Goal: Task Accomplishment & Management: Manage account settings

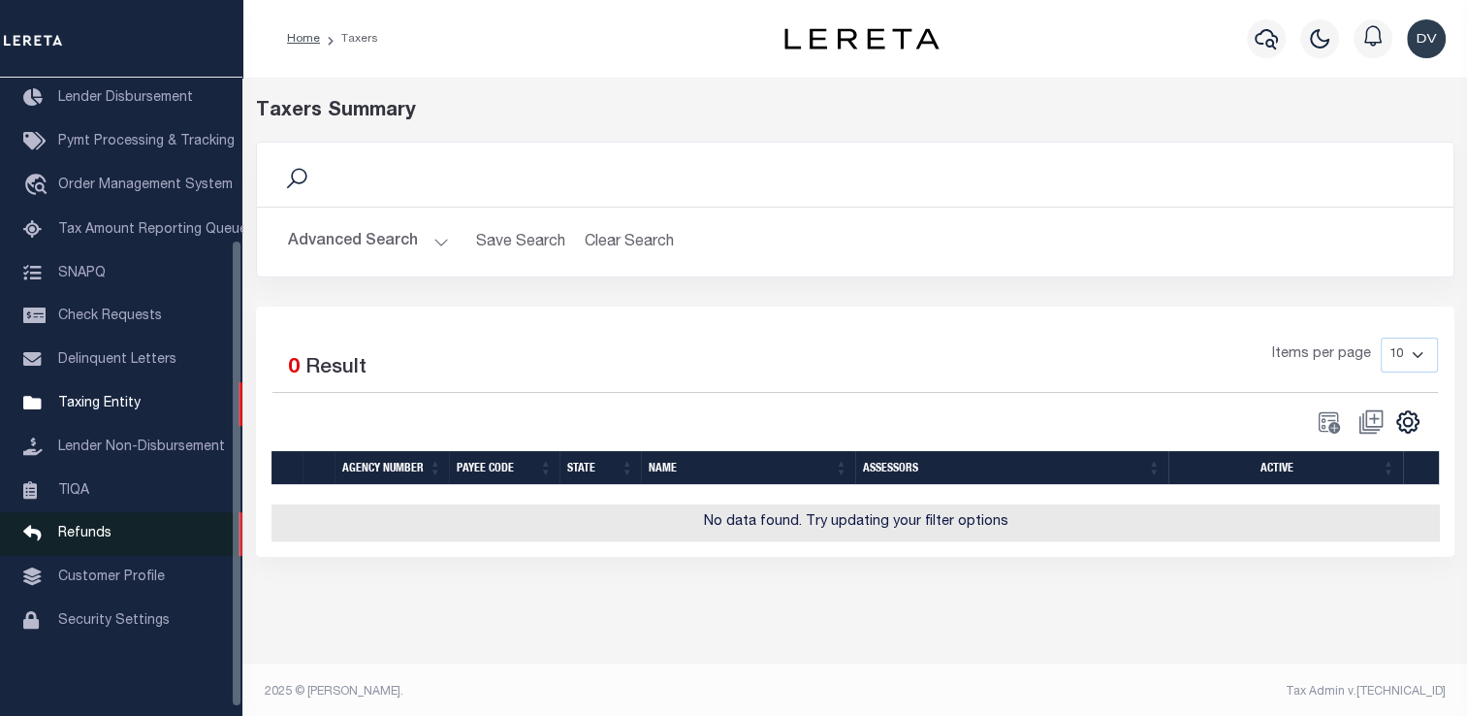
scroll to position [232, 0]
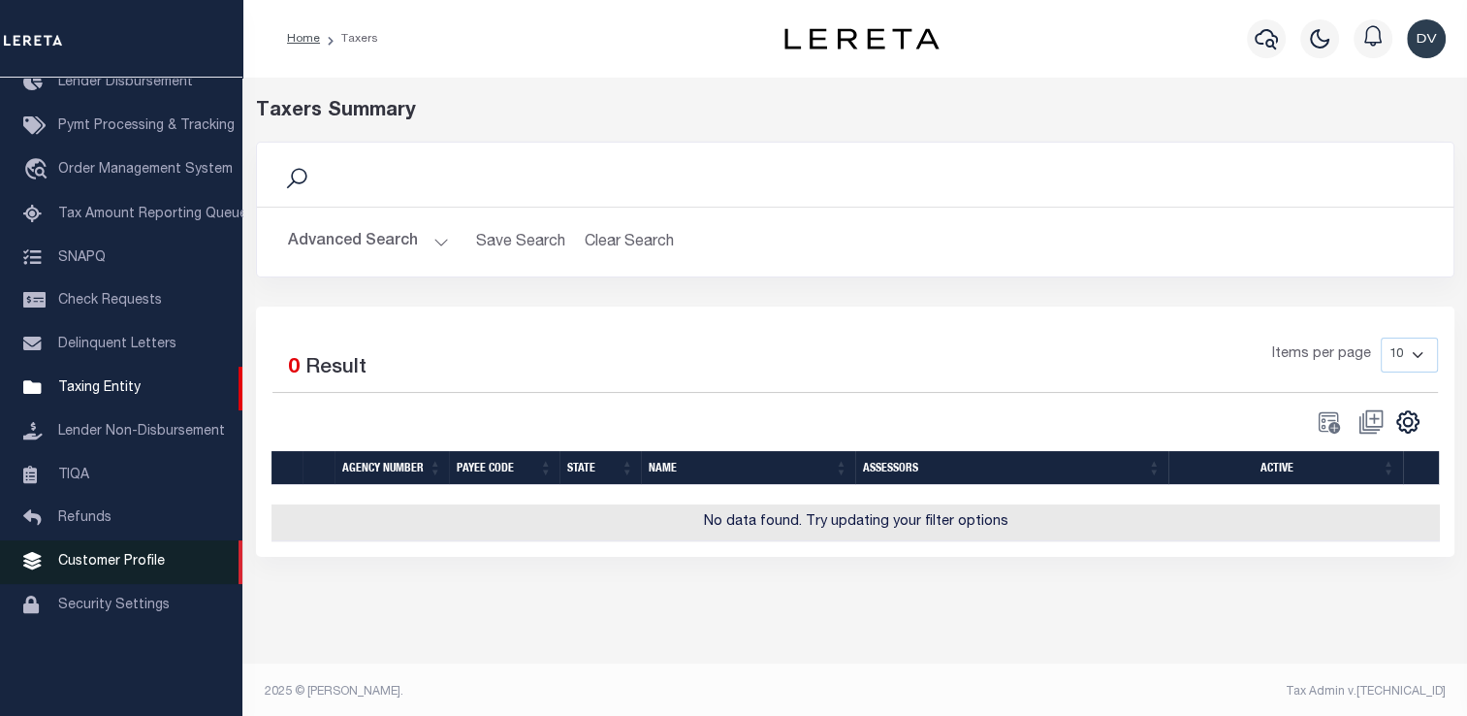
click at [120, 568] on span "Customer Profile" at bounding box center [111, 562] width 107 height 14
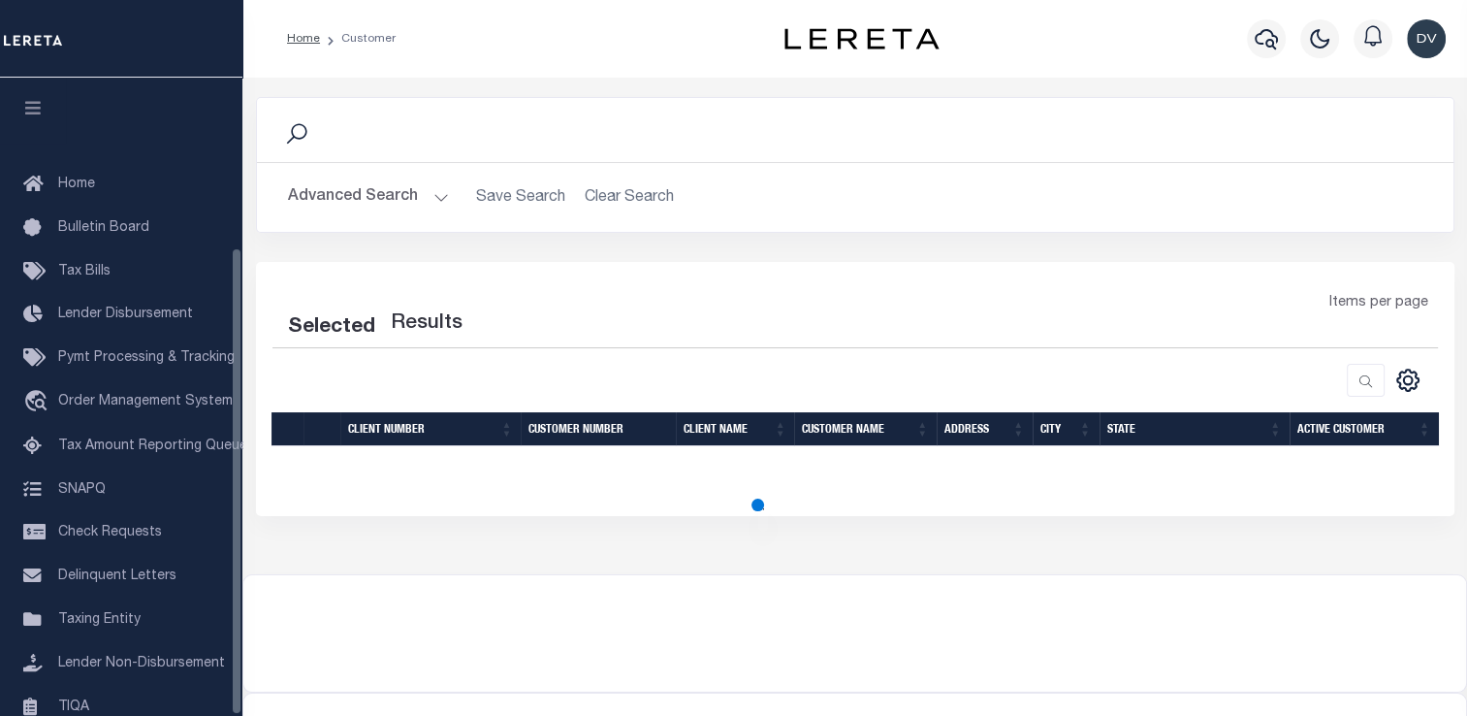
scroll to position [232, 0]
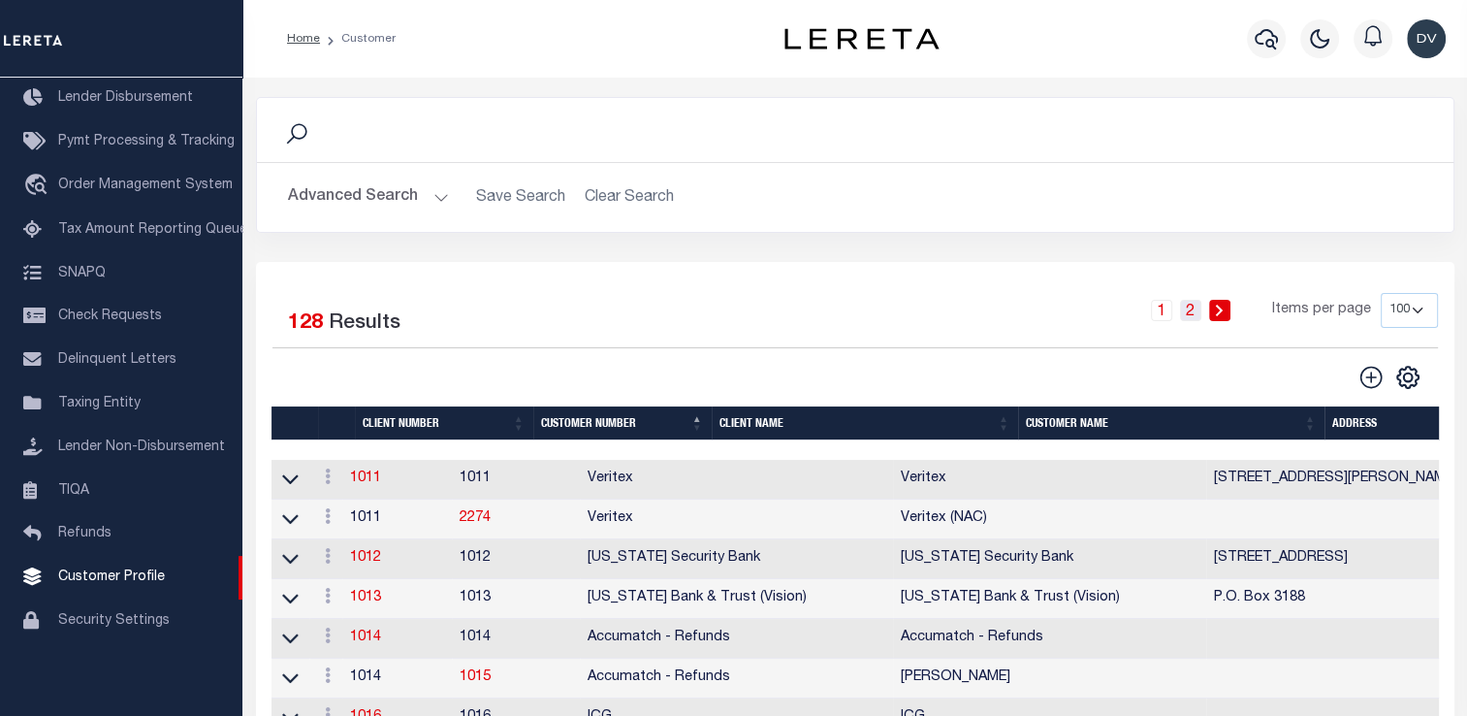
click at [1191, 313] on link "2" at bounding box center [1190, 310] width 21 height 21
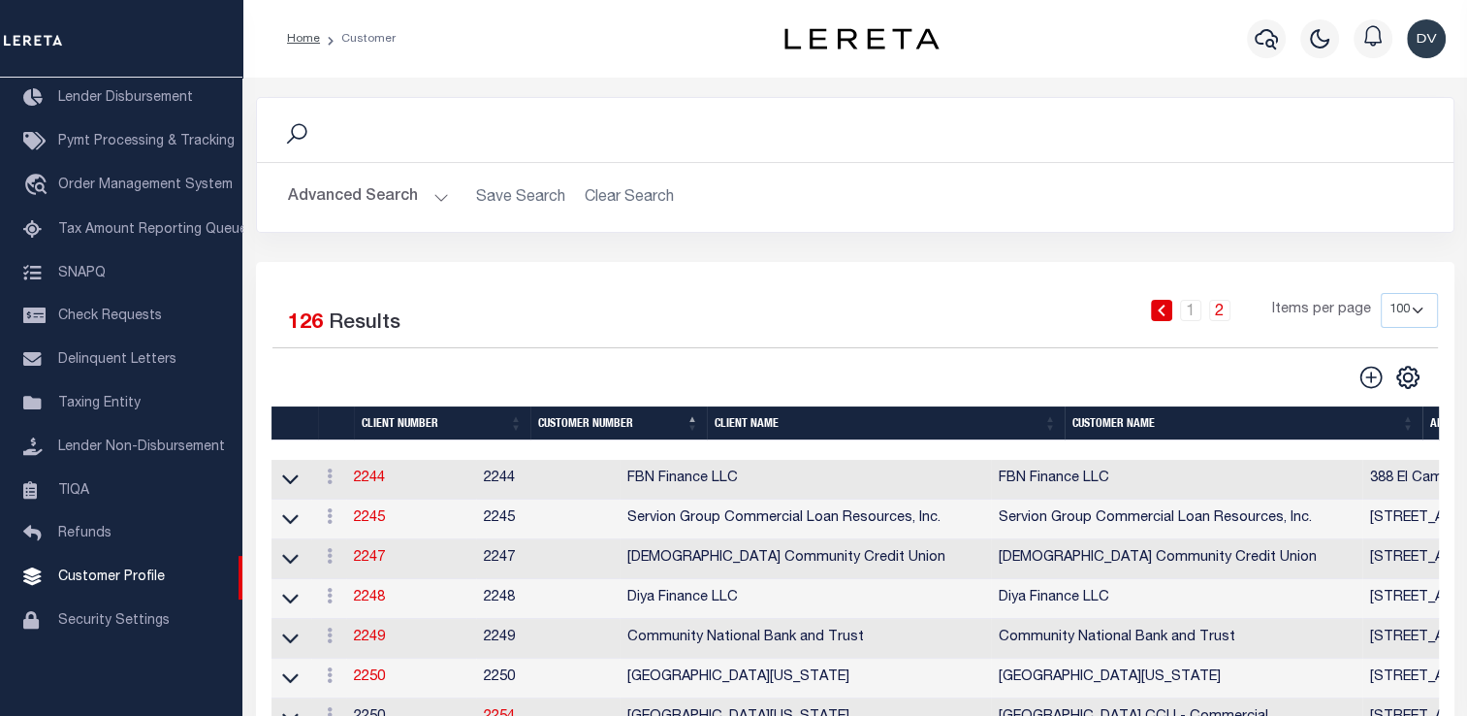
click at [786, 432] on th "Client Name" at bounding box center [886, 423] width 358 height 34
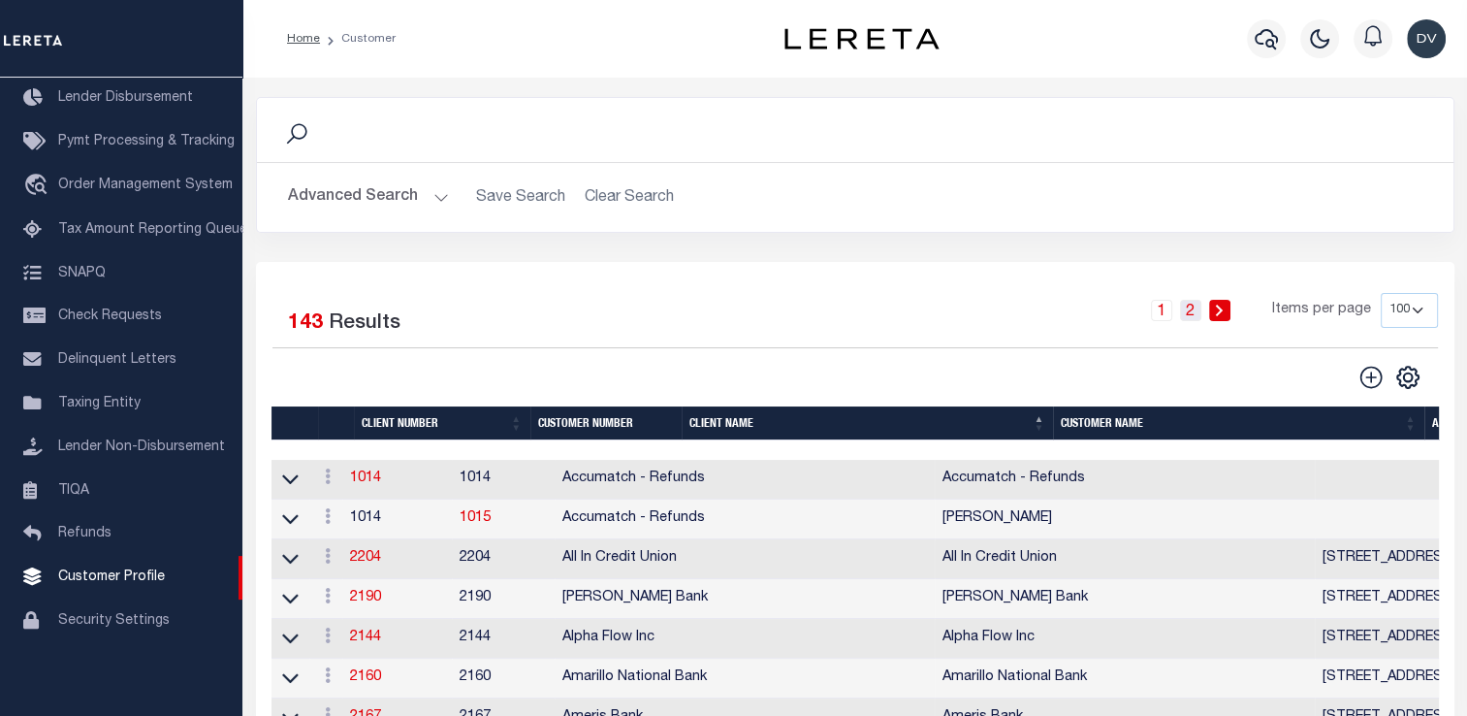
click at [1196, 303] on link "2" at bounding box center [1190, 310] width 21 height 21
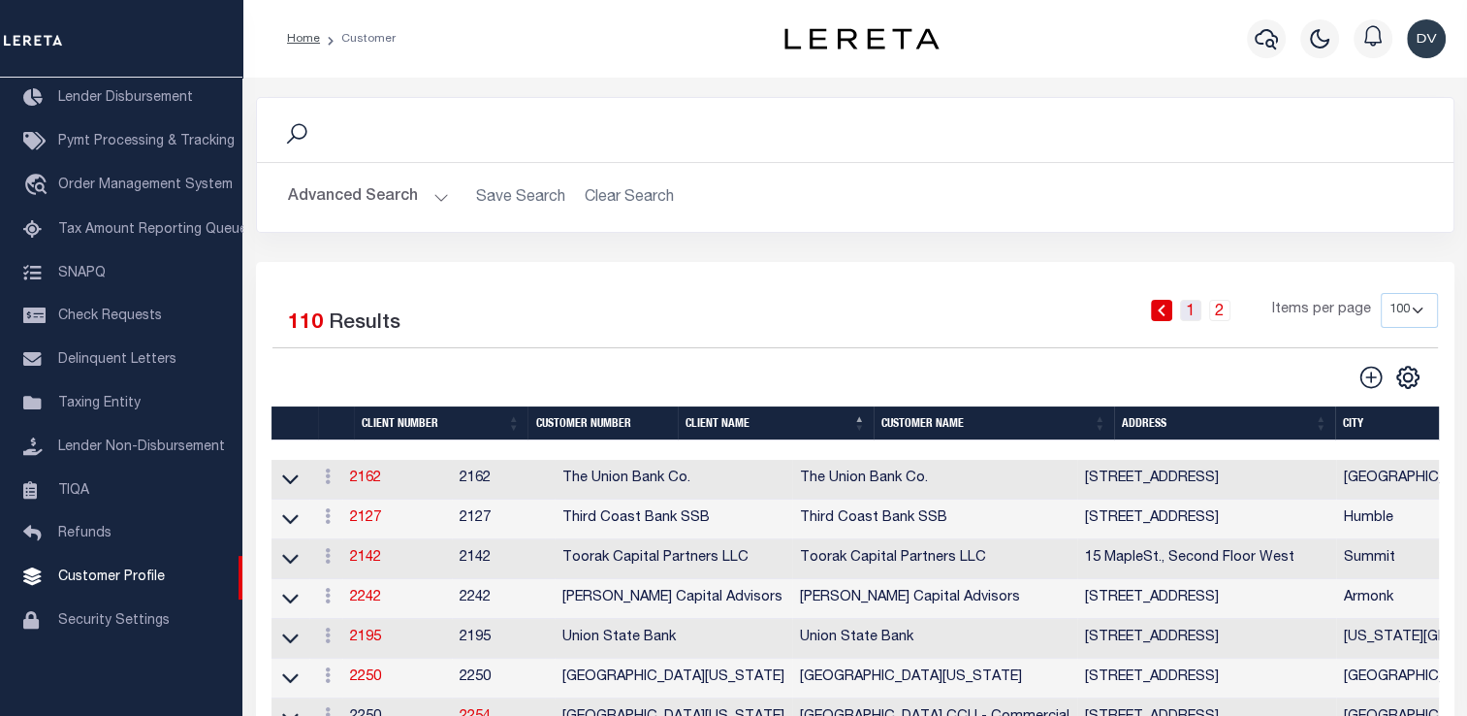
click at [1191, 319] on link "1" at bounding box center [1190, 310] width 21 height 21
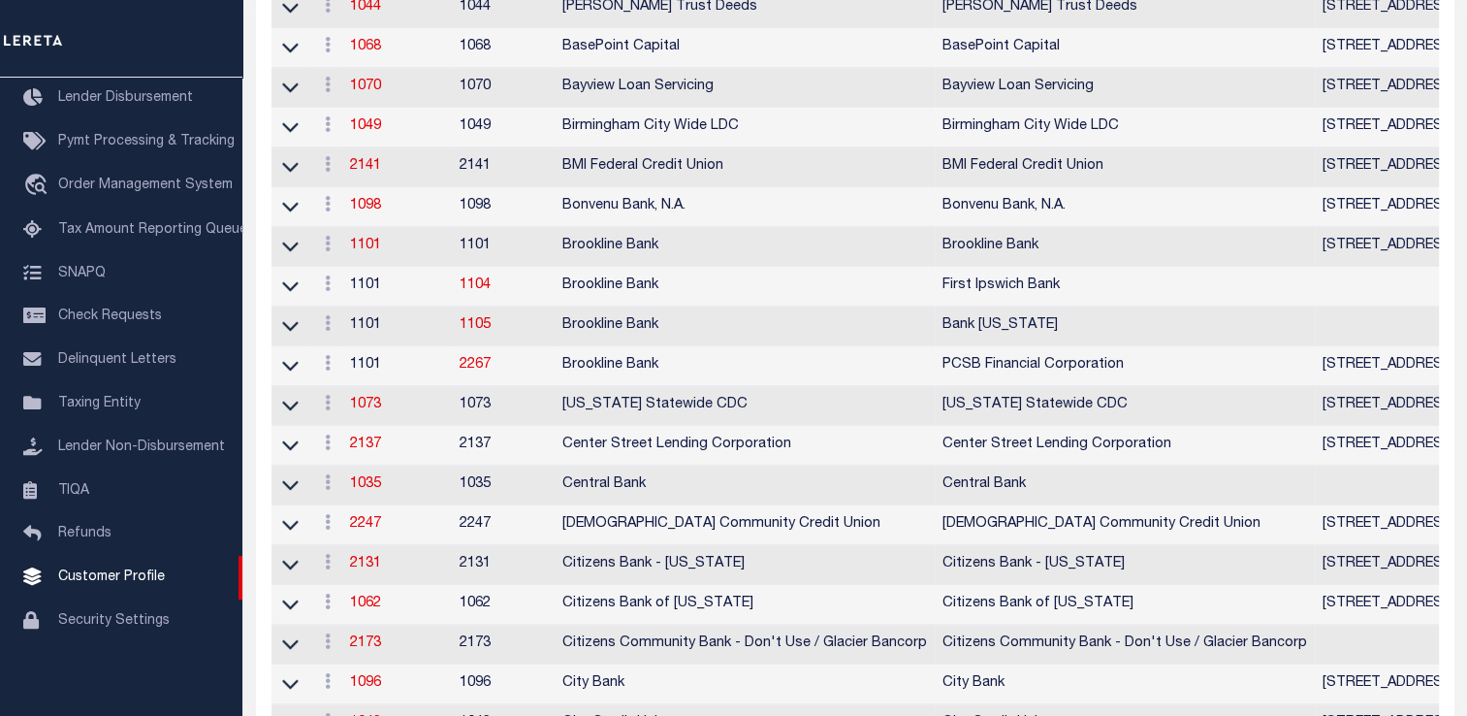
scroll to position [0, 0]
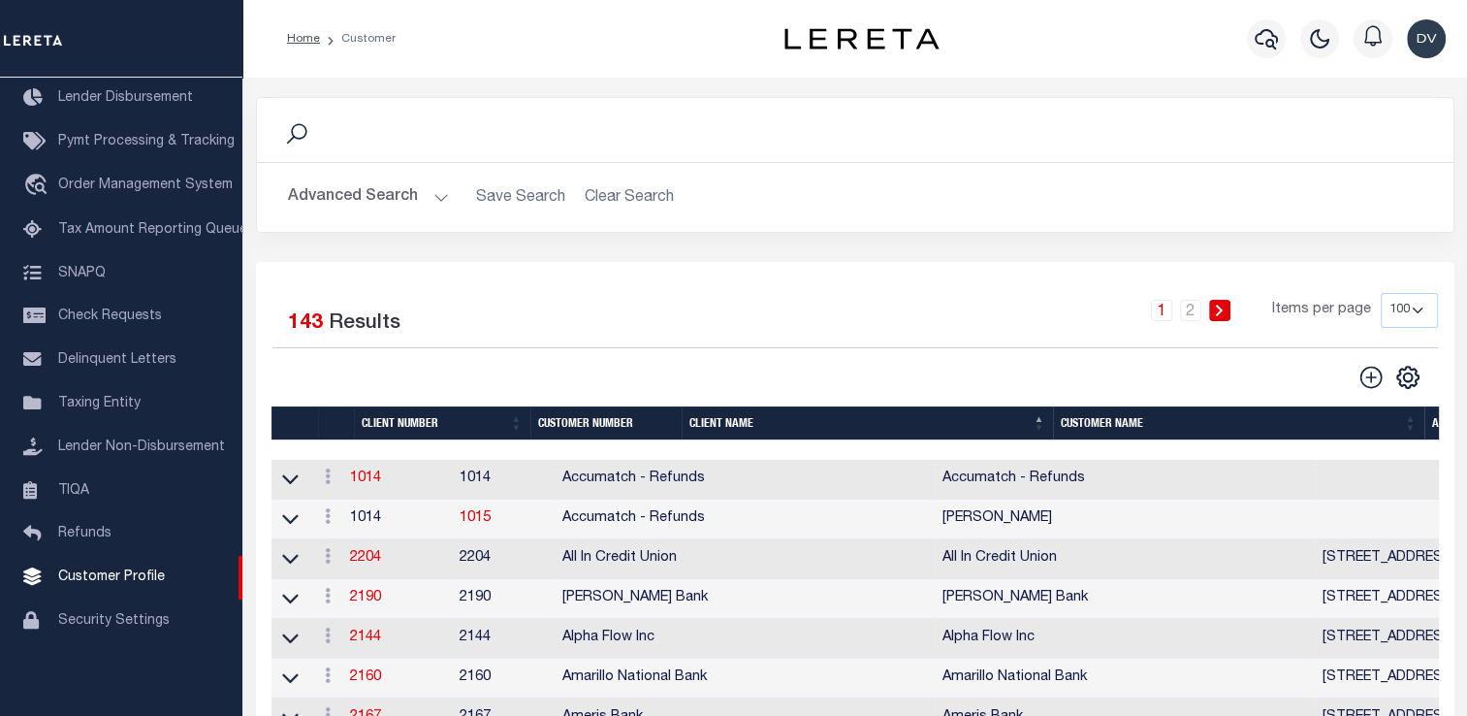
click at [1411, 311] on select "100 200 400" at bounding box center [1409, 310] width 57 height 35
select select "400"
click at [1381, 293] on select "100 200 400" at bounding box center [1409, 310] width 57 height 35
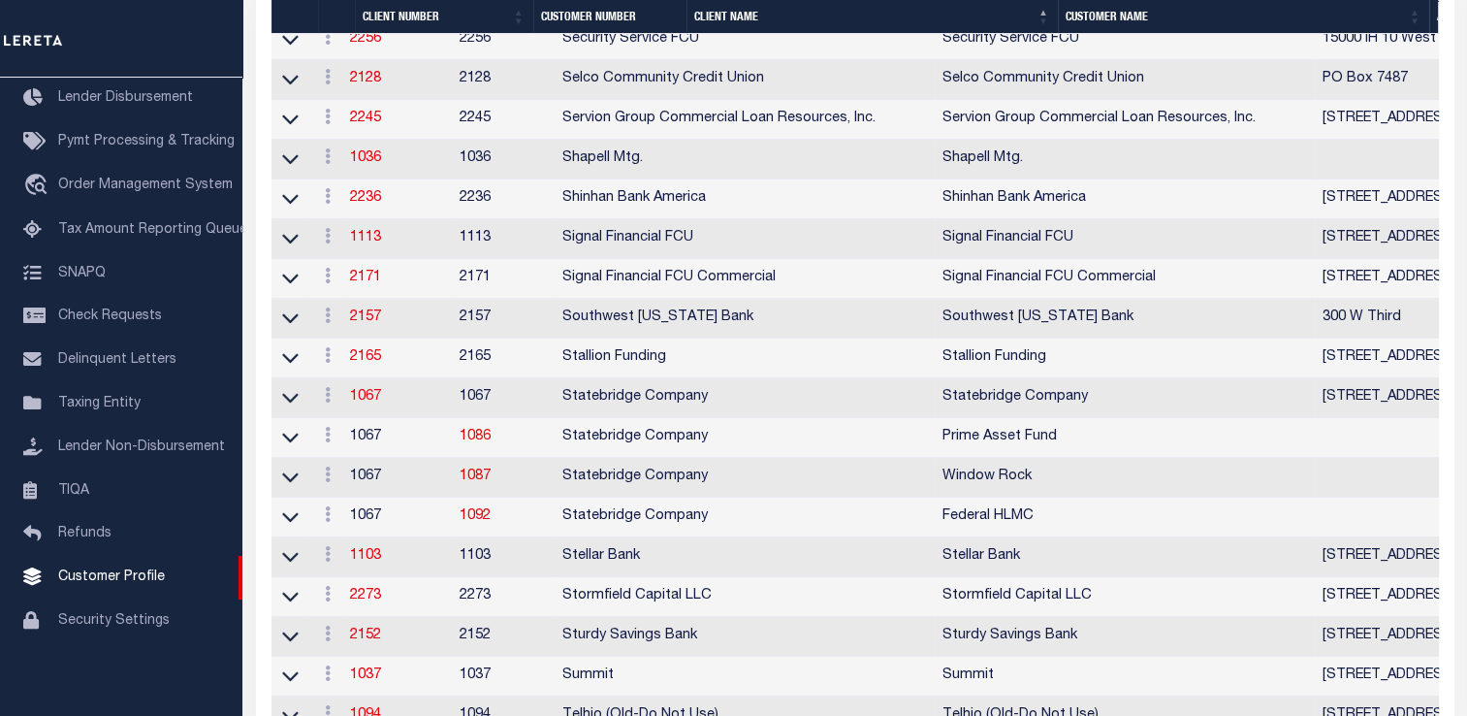
scroll to position [7952, 0]
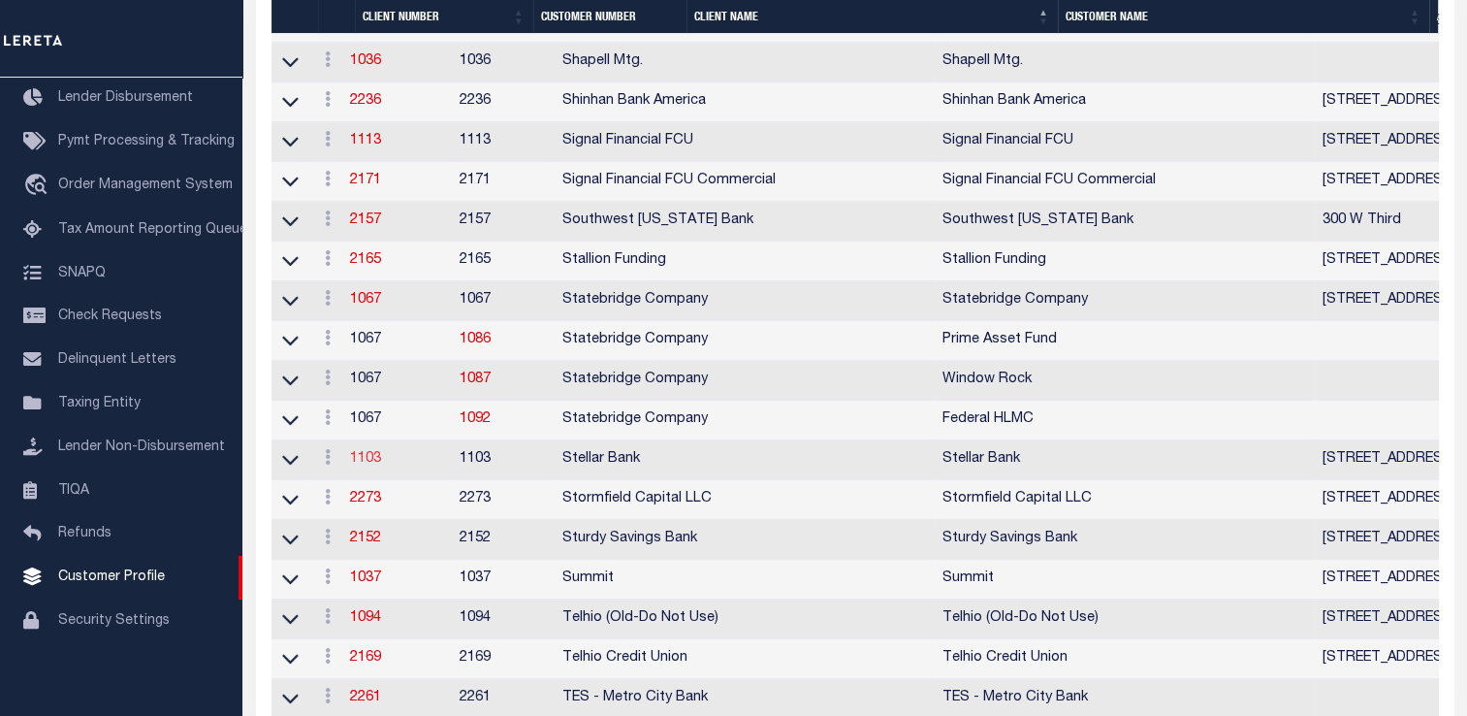
click at [381, 465] on link "1103" at bounding box center [365, 459] width 31 height 14
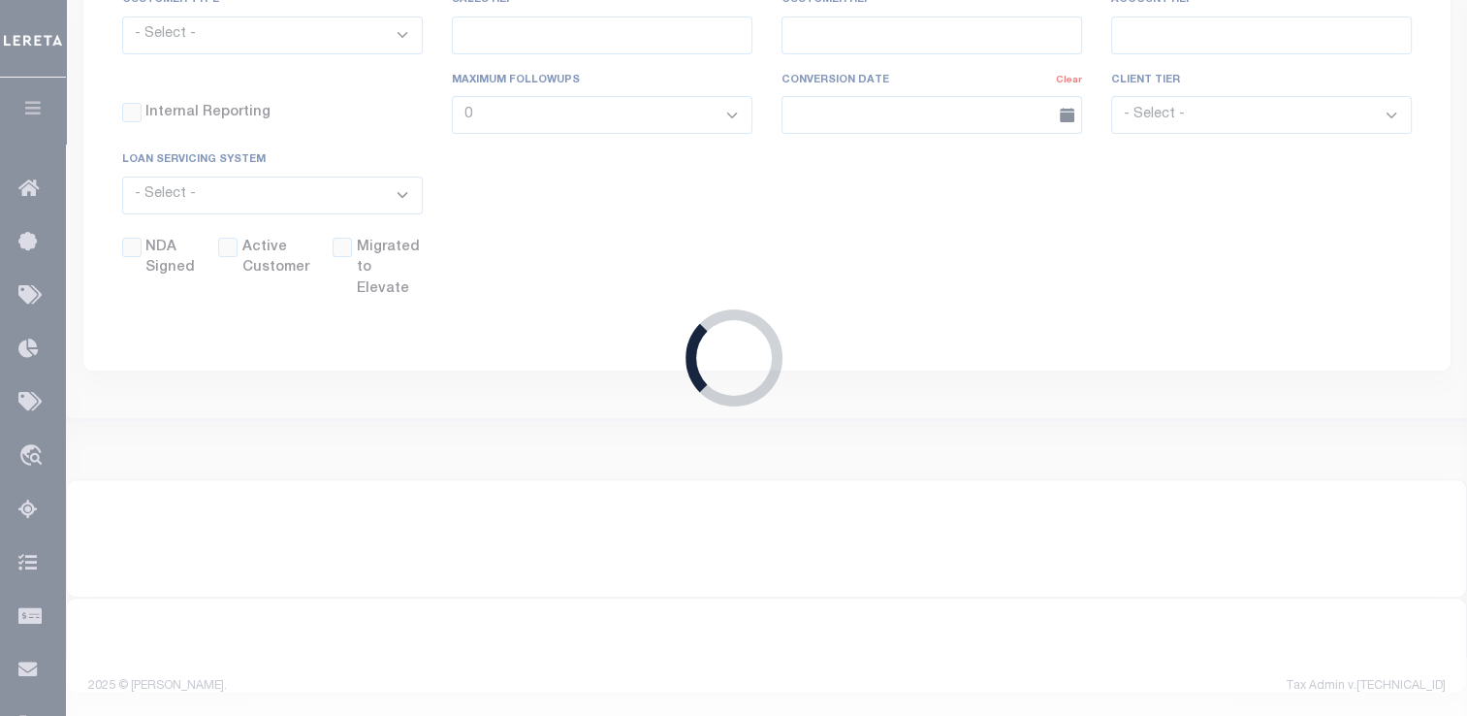
scroll to position [567, 0]
select select
type input "Stellar Bank"
type input "1103"
type input "Stellar Bank"
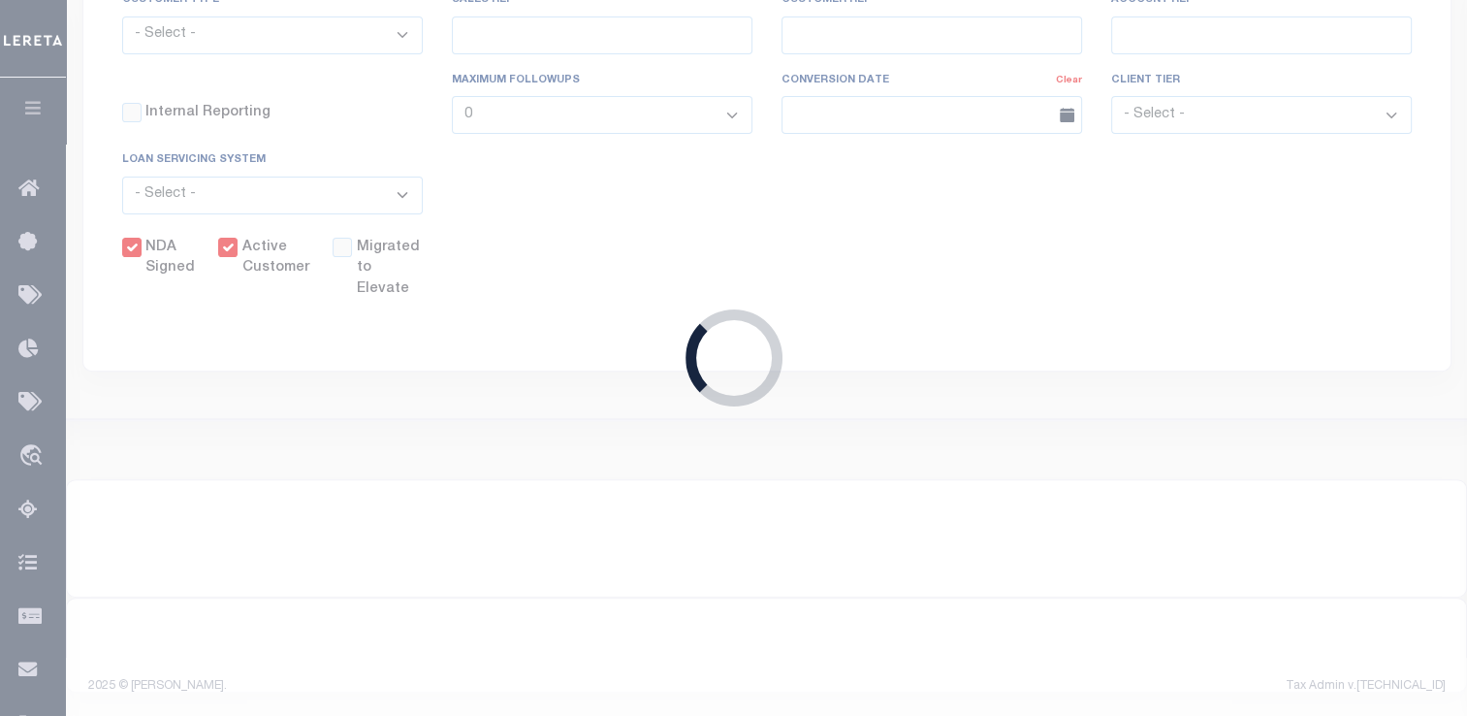
type input "Terecca"
type input "[PERSON_NAME]"
select select "Mixed Portfolio"
type input "[PERSON_NAME]"
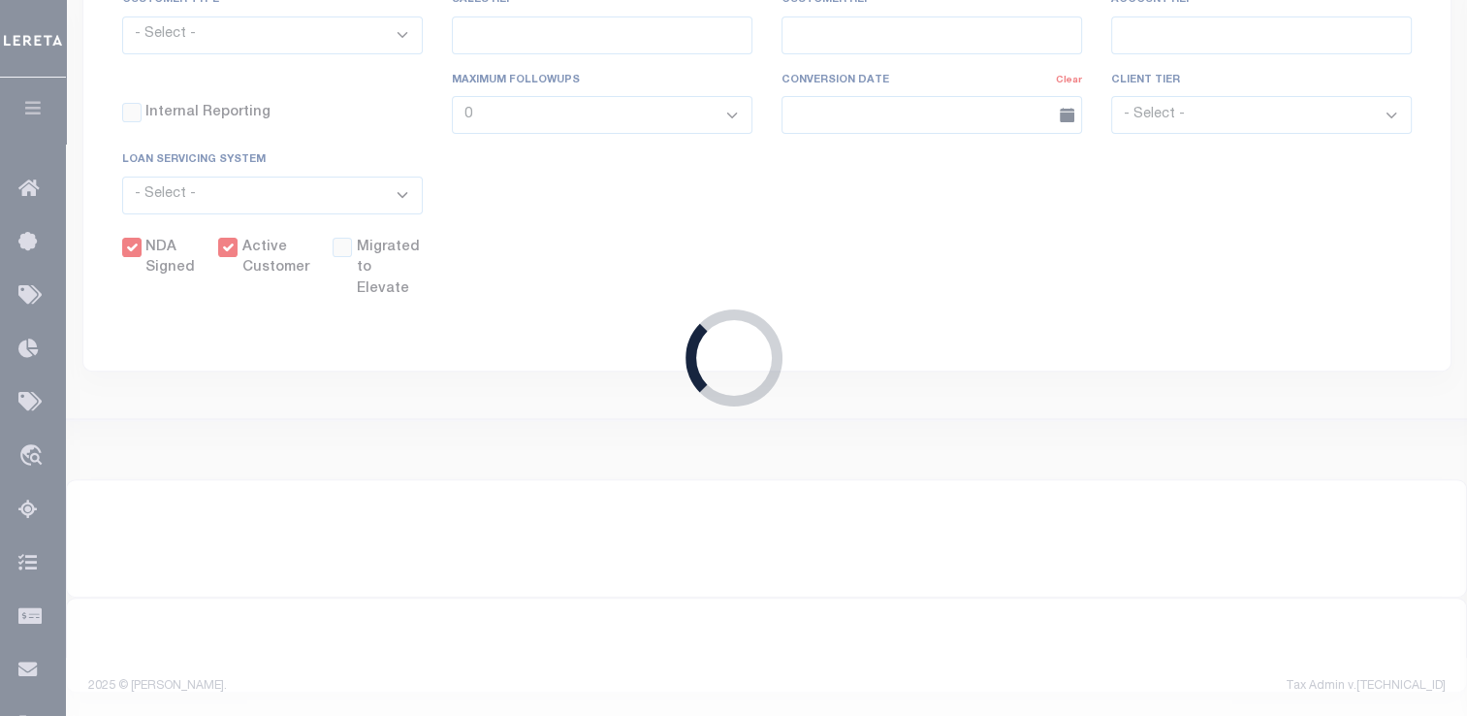
select select "JHS"
checkbox input "true"
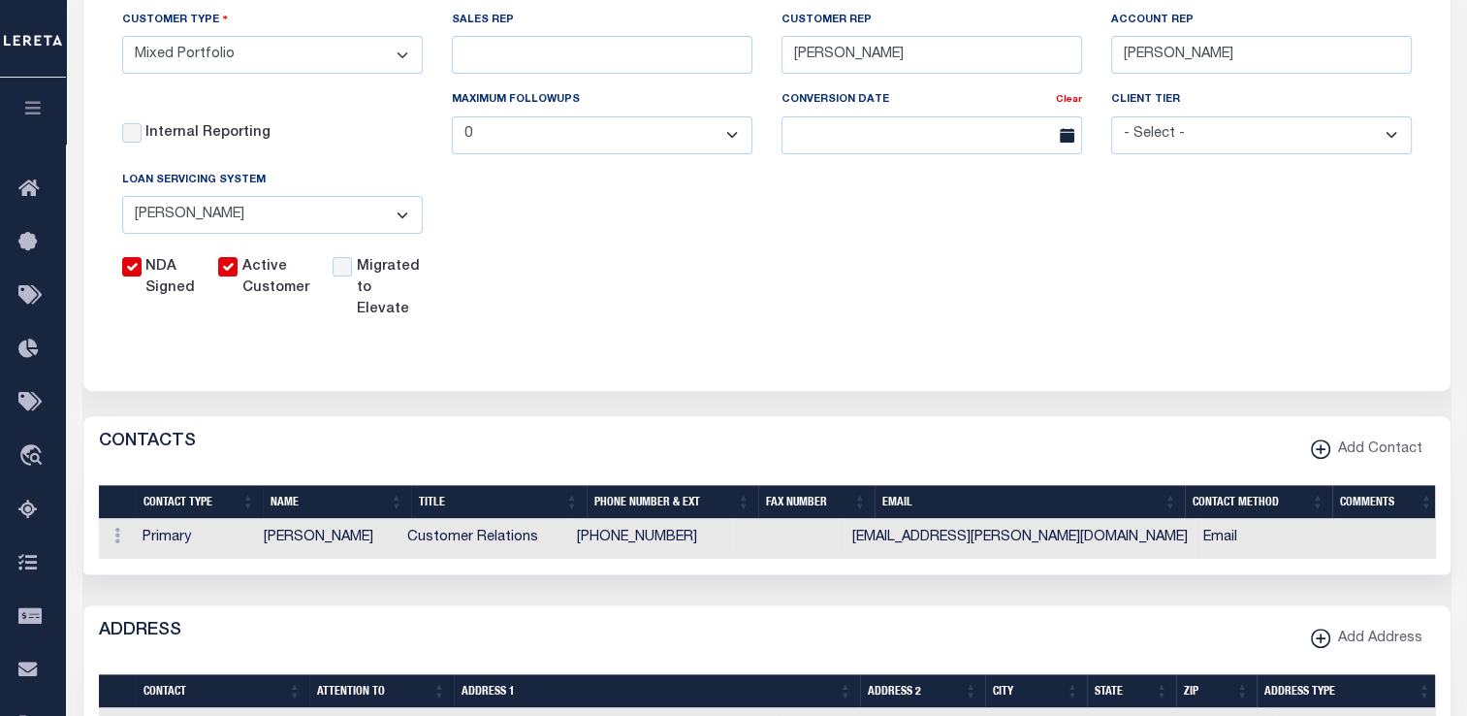
scroll to position [0, 0]
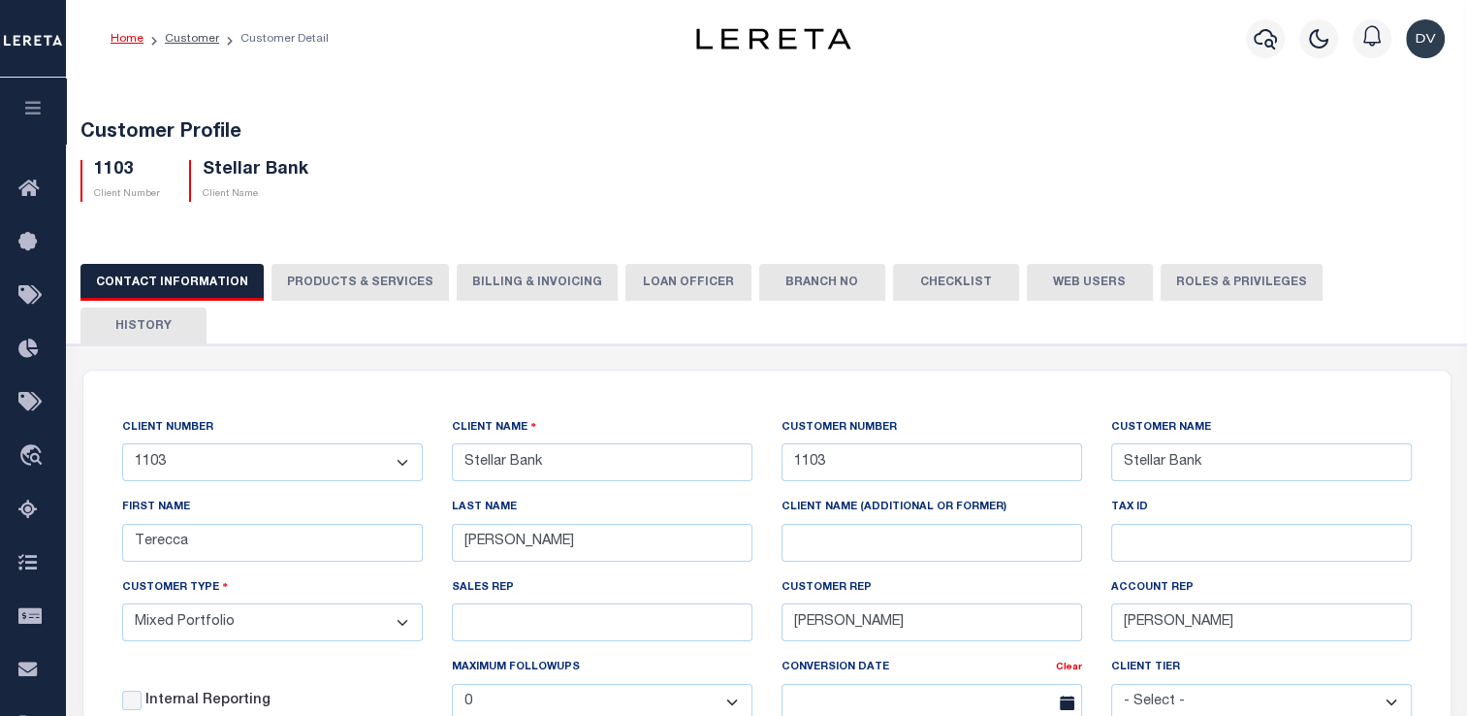
click at [376, 285] on button "PRODUCTS & SERVICES" at bounding box center [360, 282] width 177 height 37
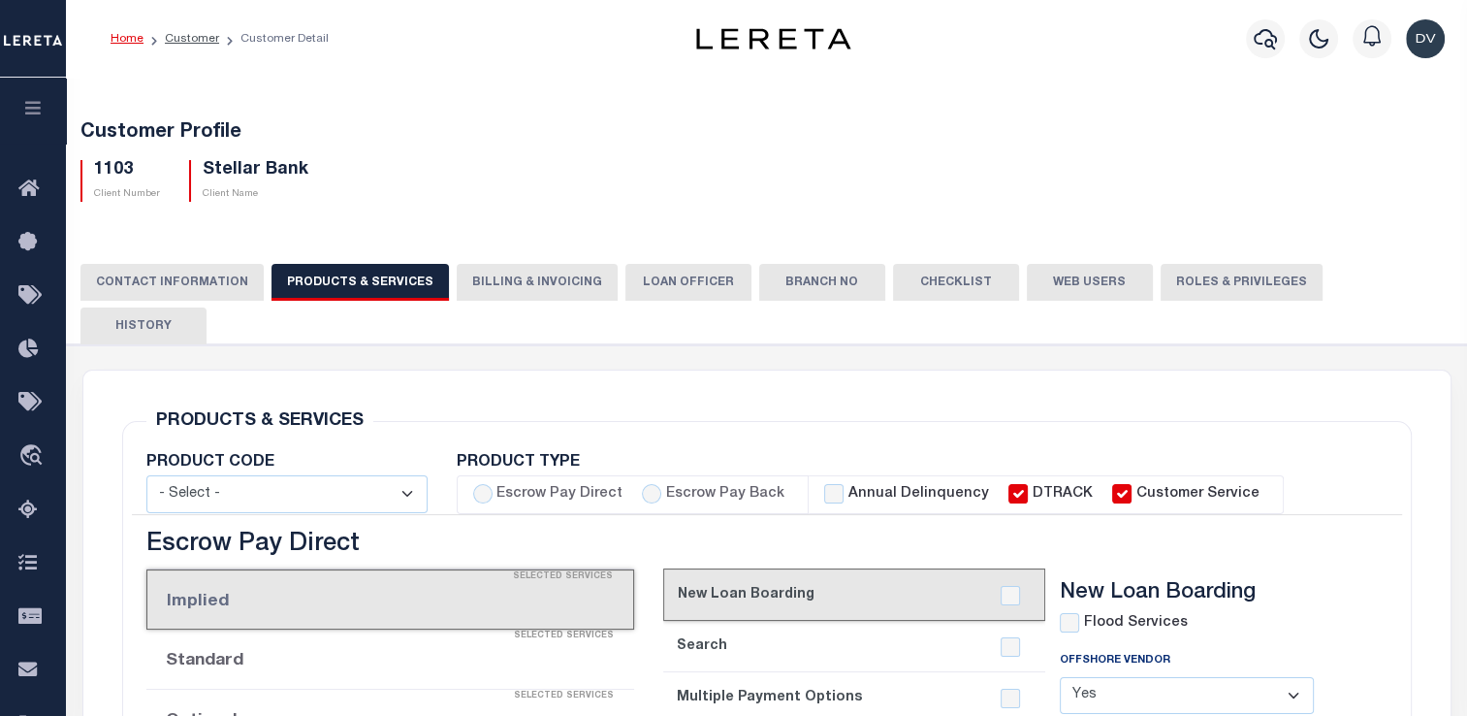
select select "STX"
radio input "true"
checkbox input "true"
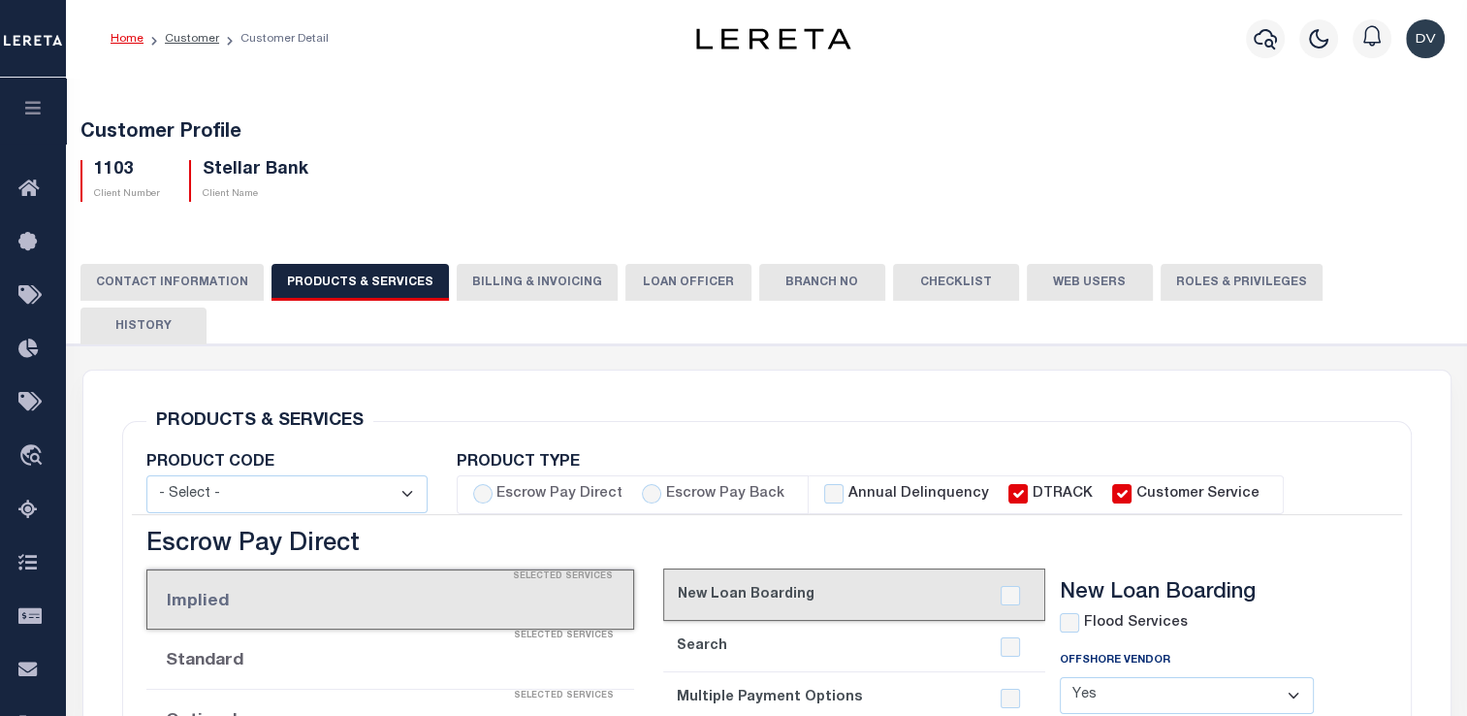
checkbox input "true"
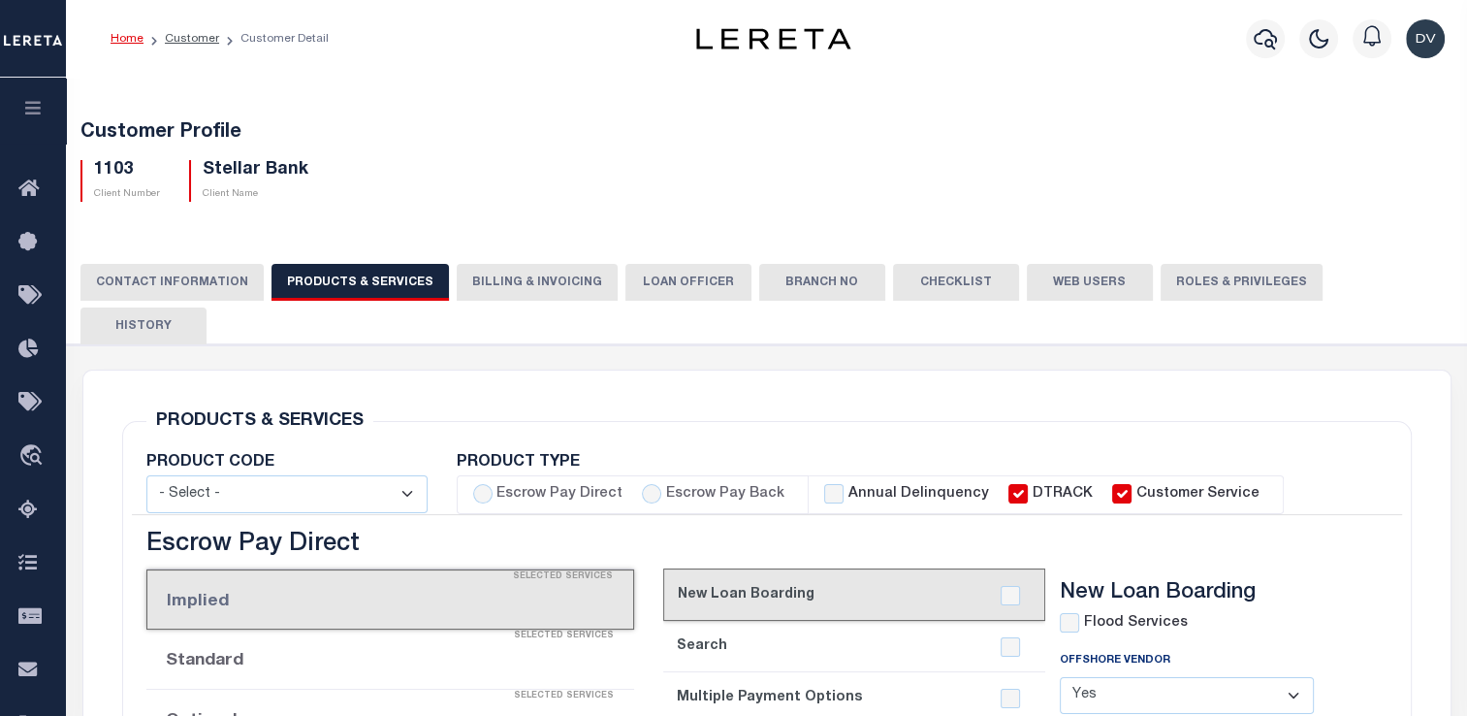
checkbox input "true"
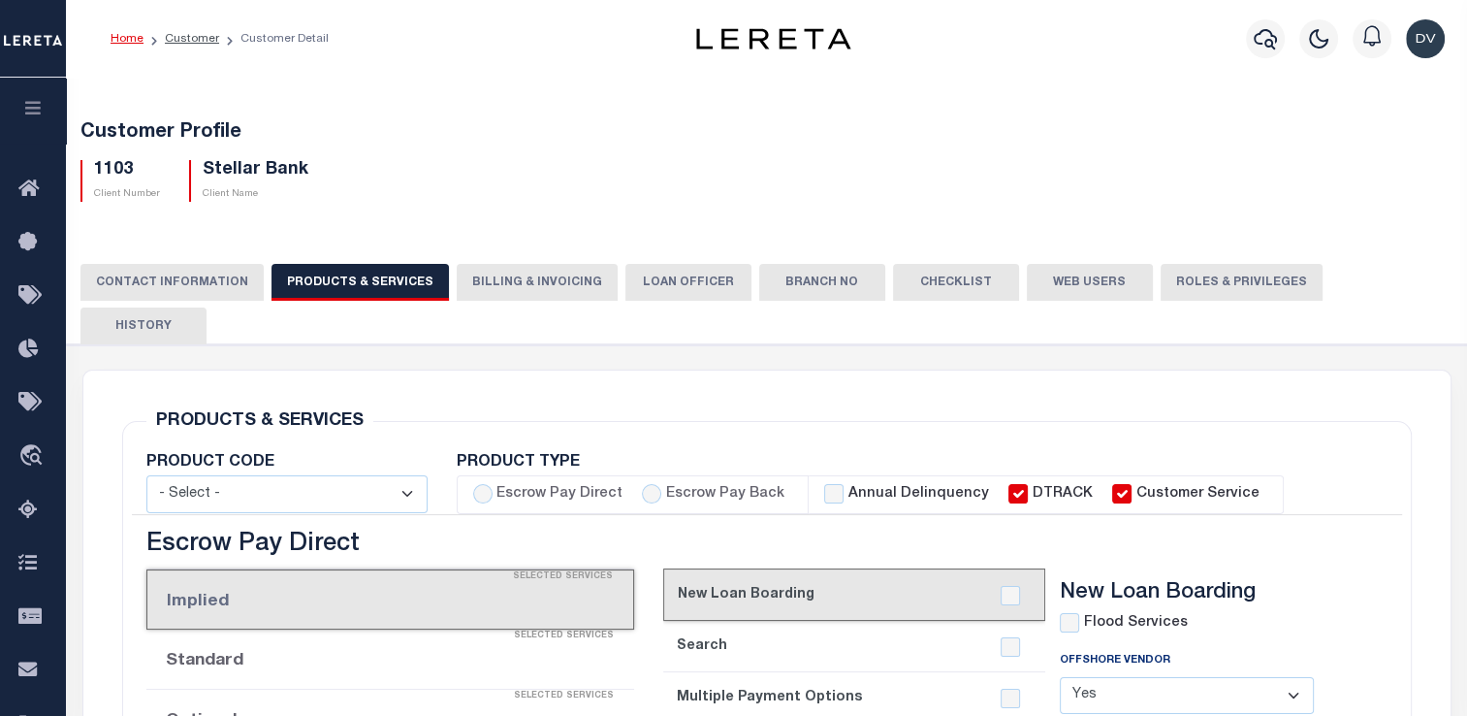
checkbox input "true"
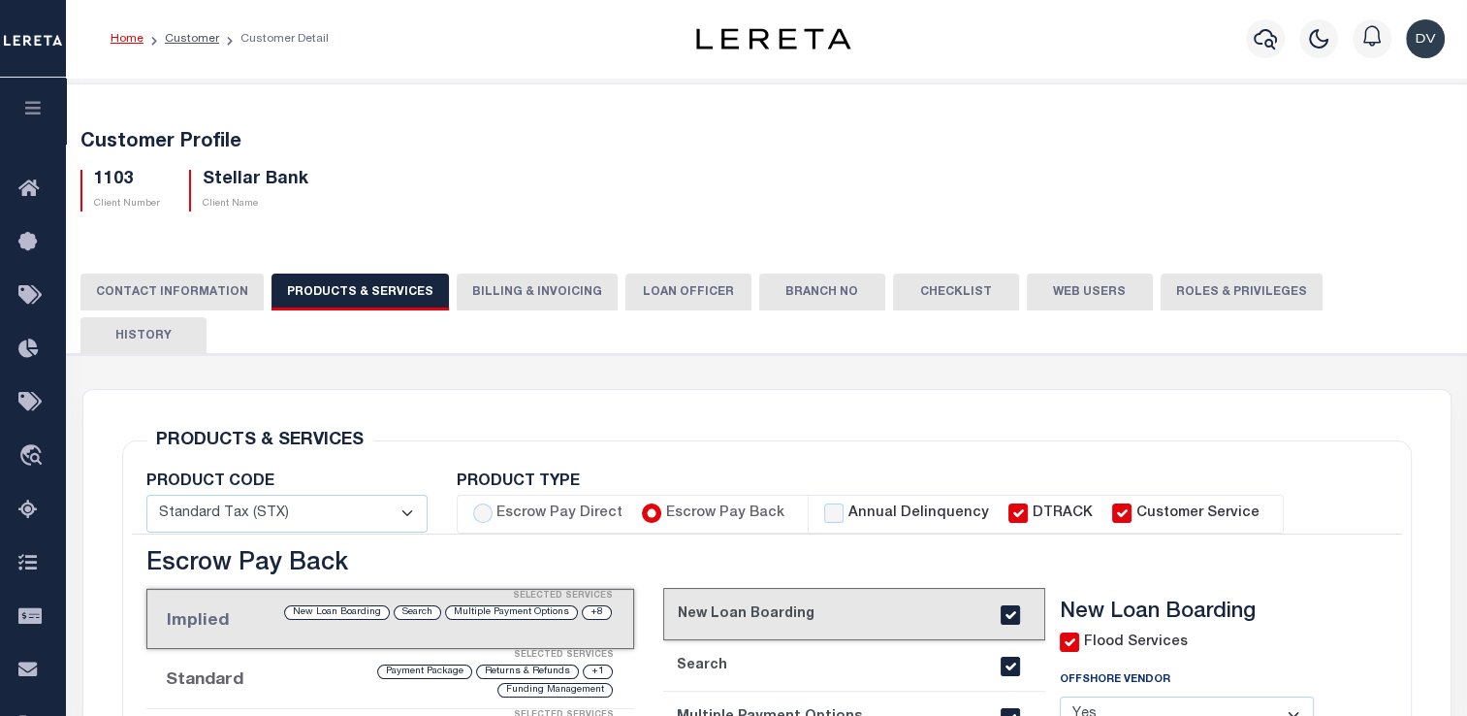
click at [520, 301] on button "Billing & Invoicing" at bounding box center [537, 291] width 161 height 37
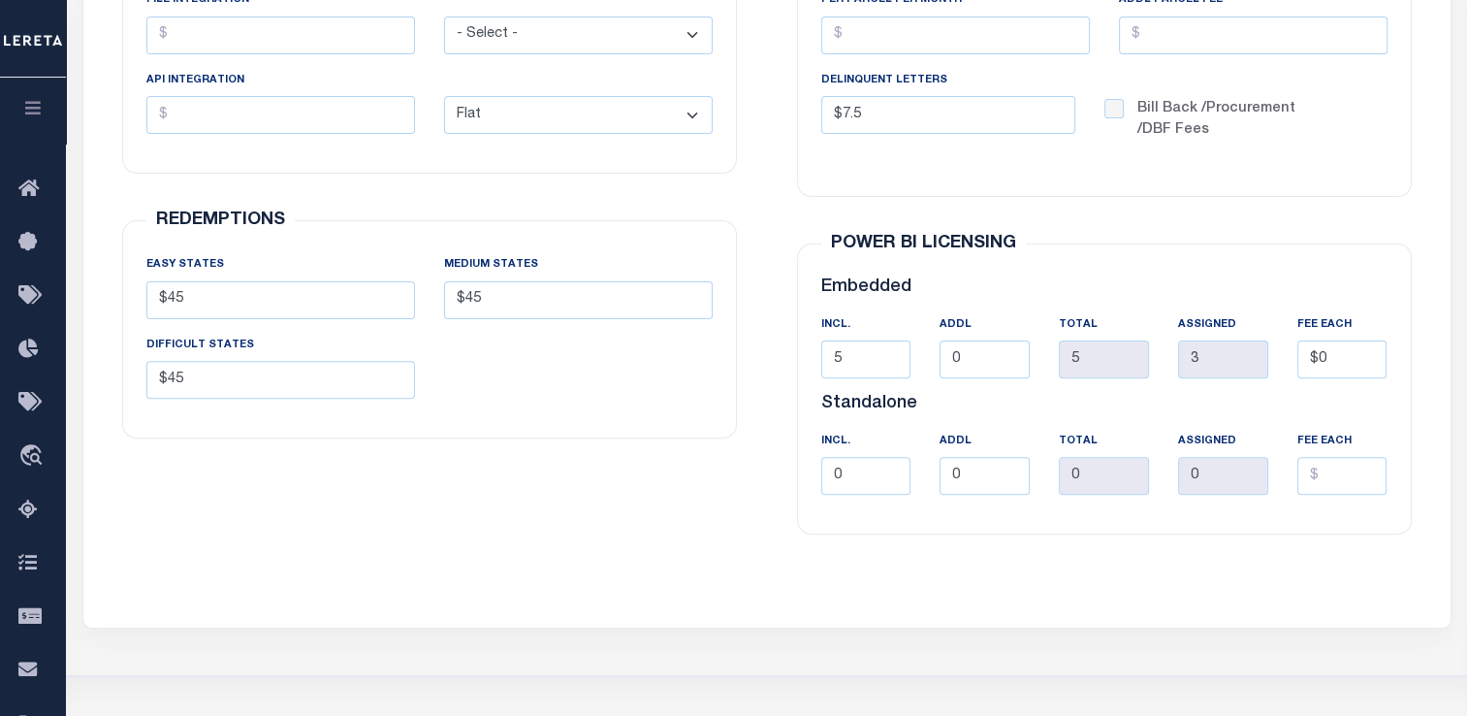
scroll to position [582, 0]
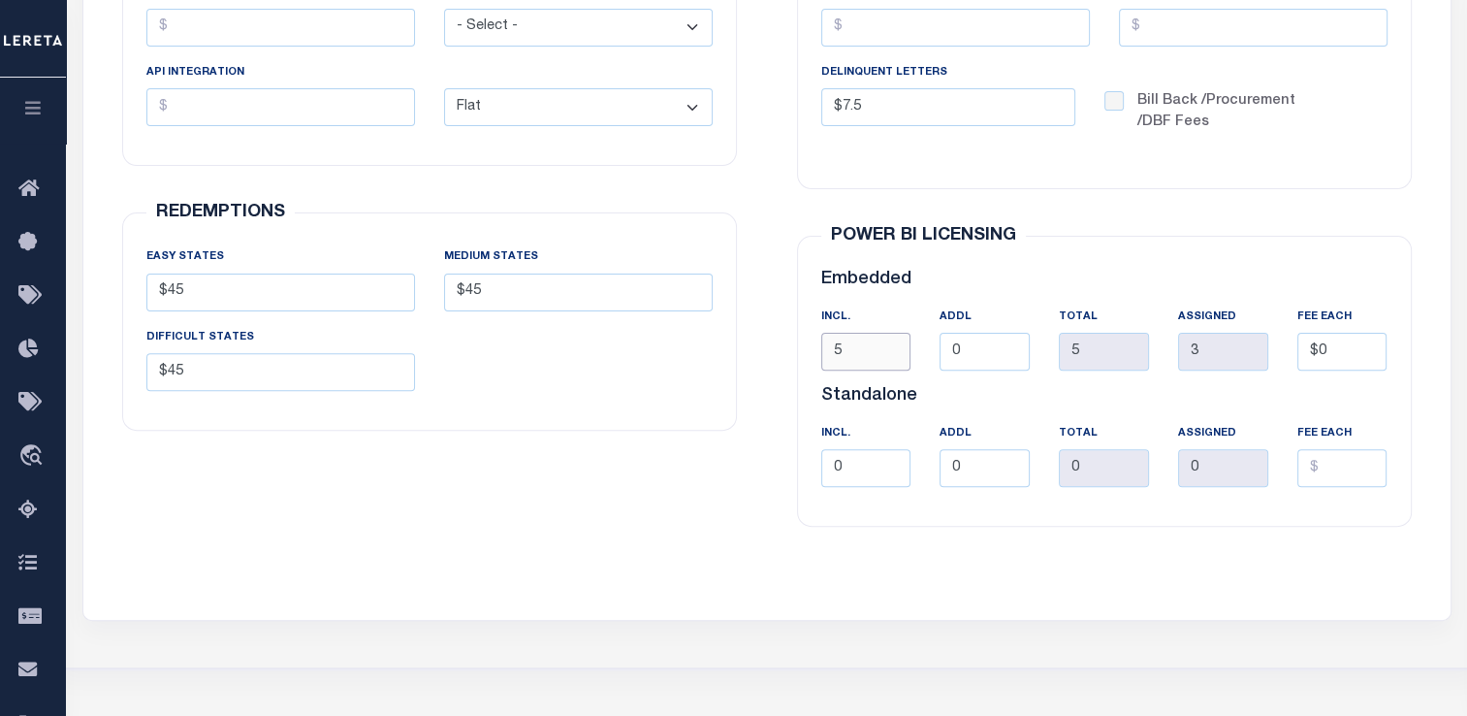
drag, startPoint x: 853, startPoint y: 308, endPoint x: 789, endPoint y: 322, distance: 65.4
click at [790, 322] on div "POWER BI LICENSING Embedded INCl. 5 ADDL 0 TOTAL 5 3" at bounding box center [1105, 381] width 646 height 338
type input "20"
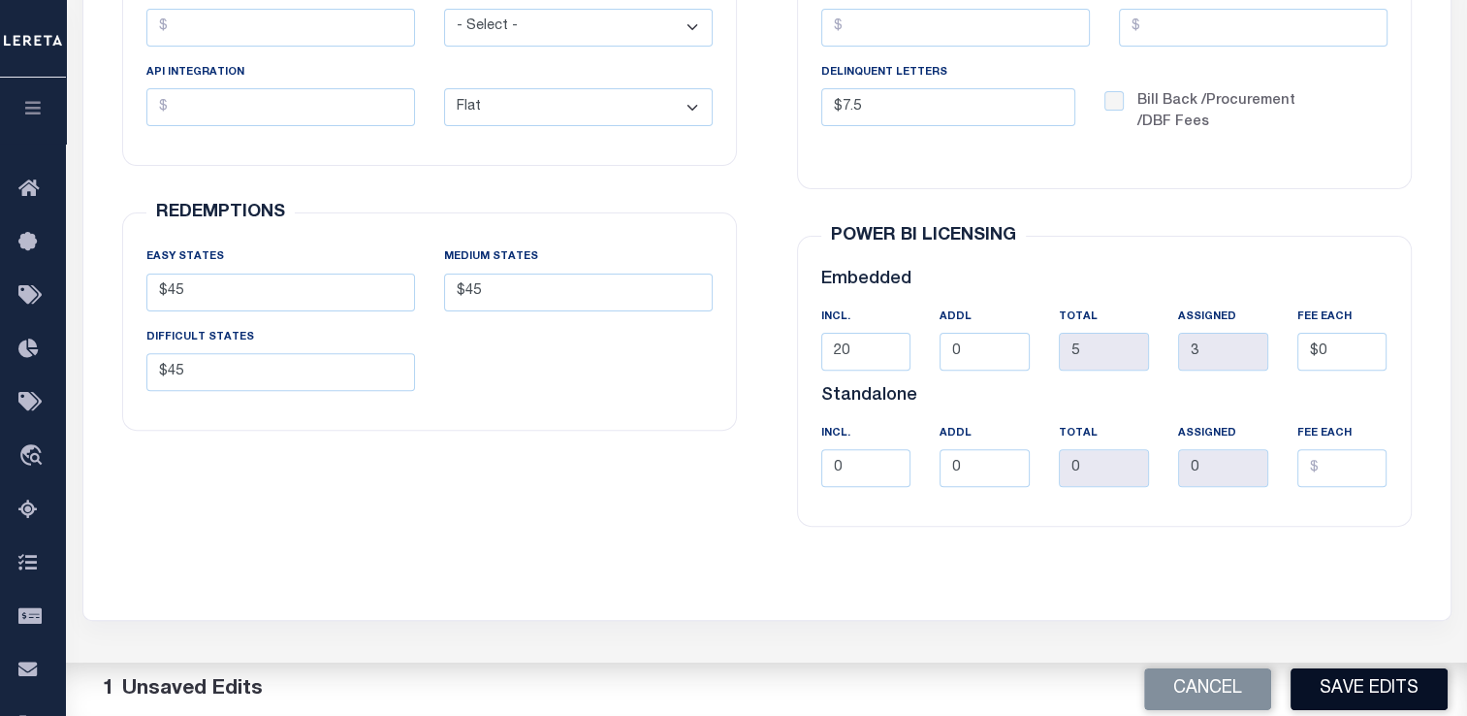
click at [1393, 689] on button "Save Edits" at bounding box center [1369, 689] width 157 height 42
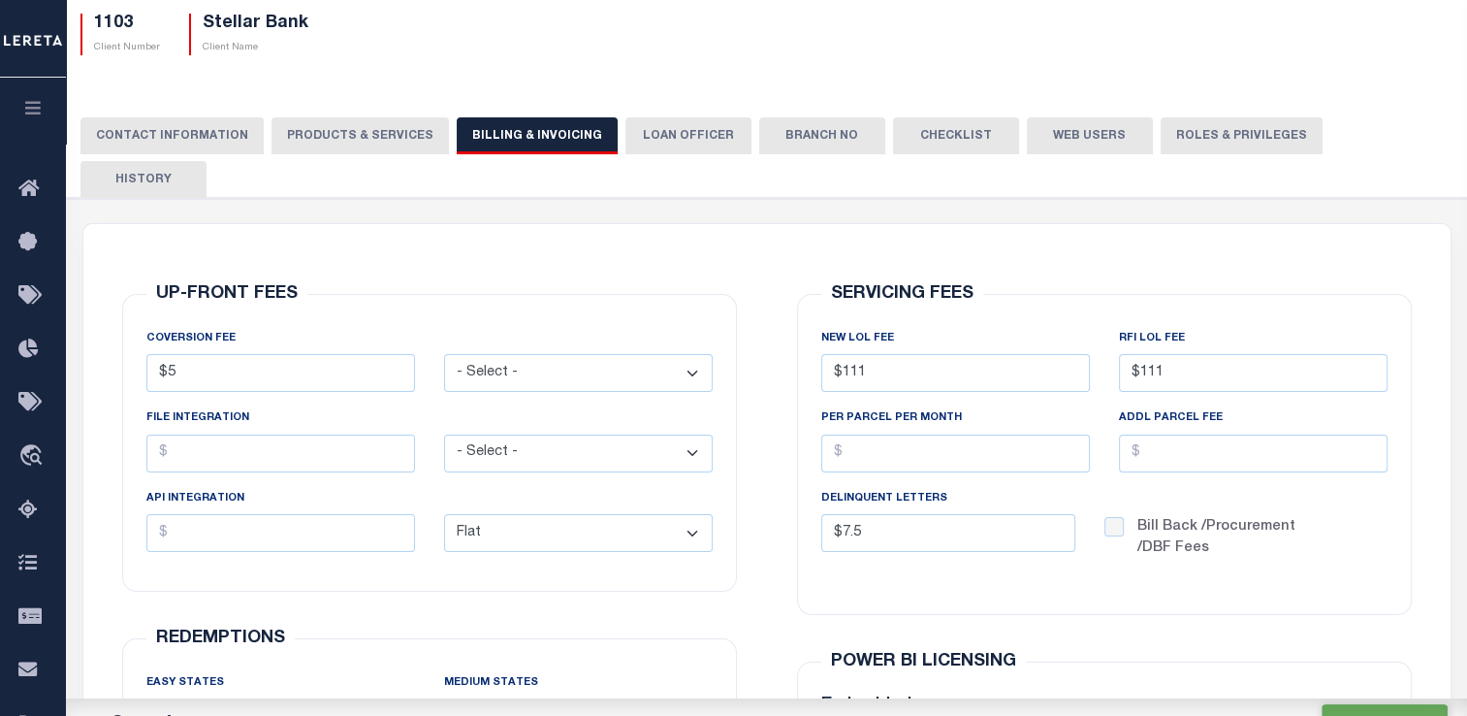
scroll to position [97, 0]
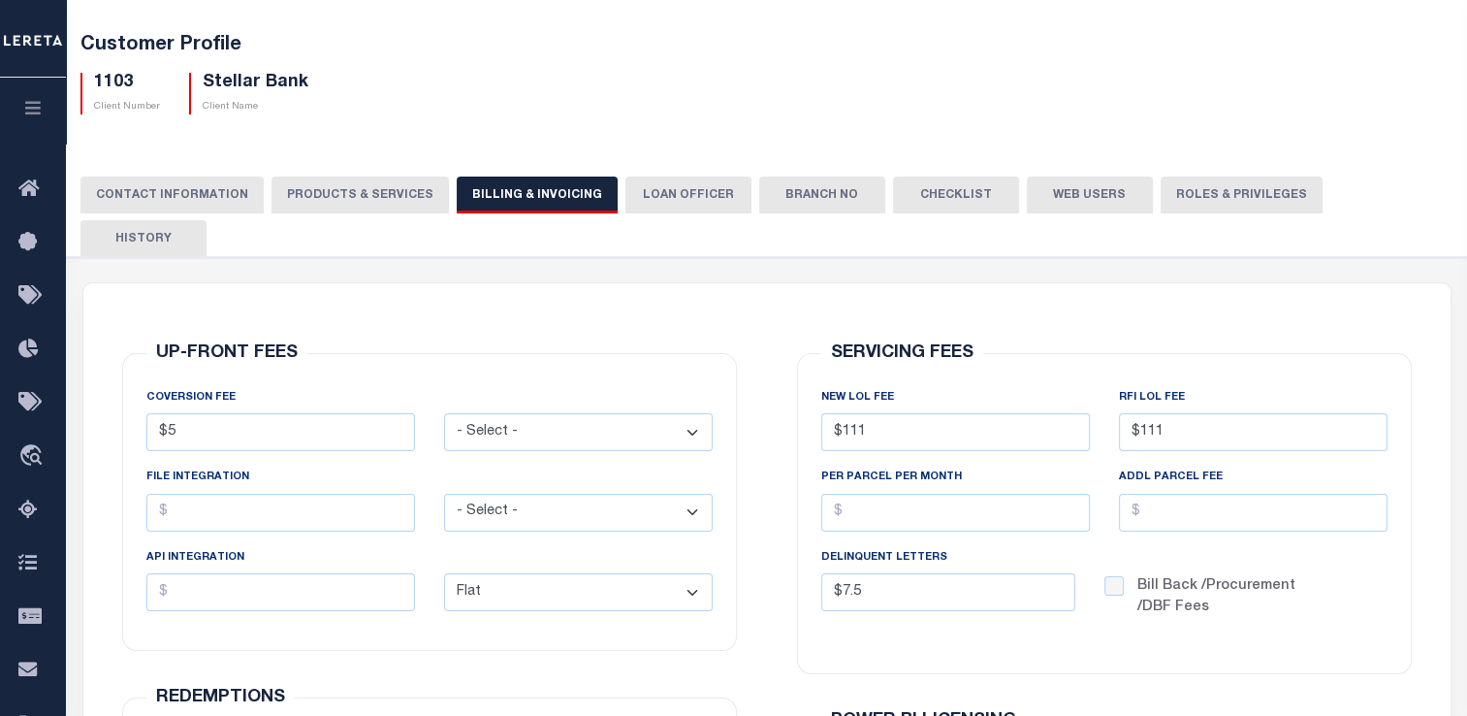
click at [1066, 204] on button "Web Users" at bounding box center [1090, 194] width 126 height 37
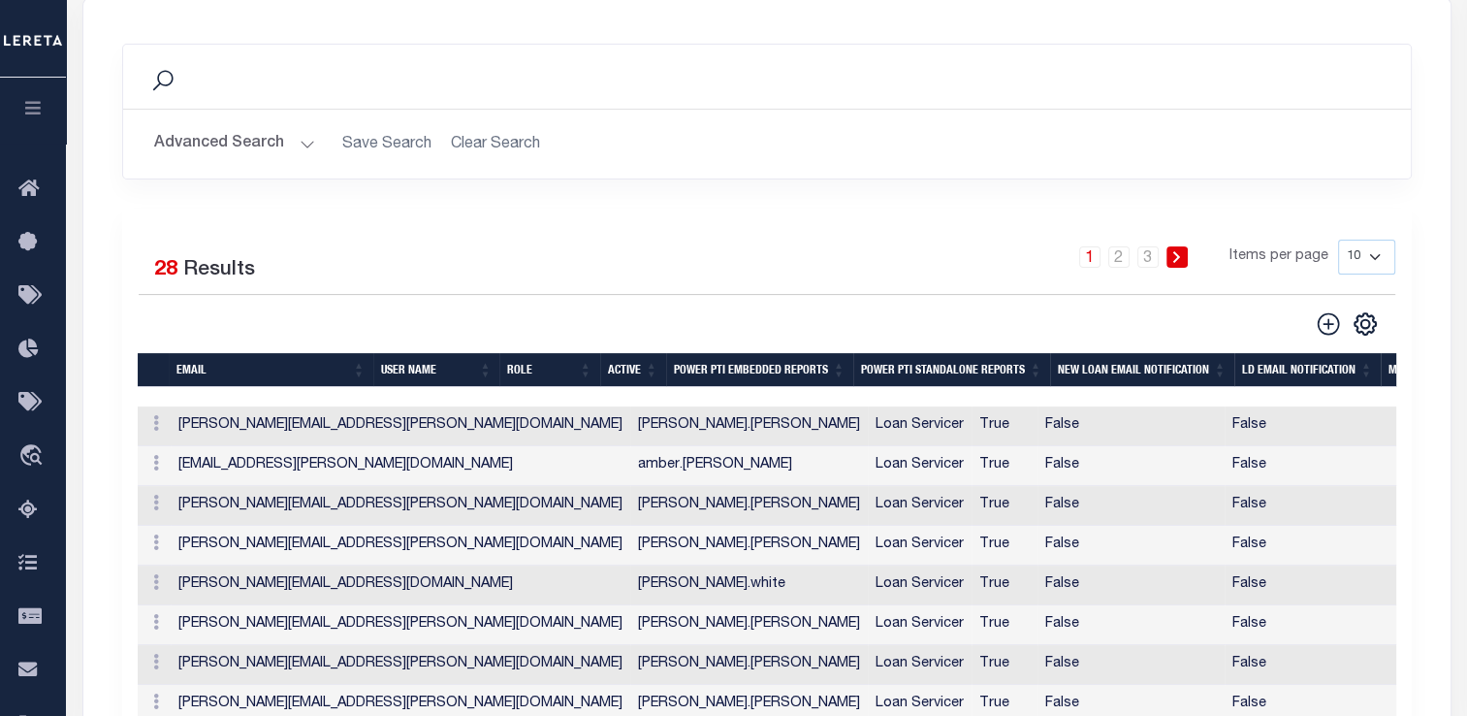
scroll to position [485, 0]
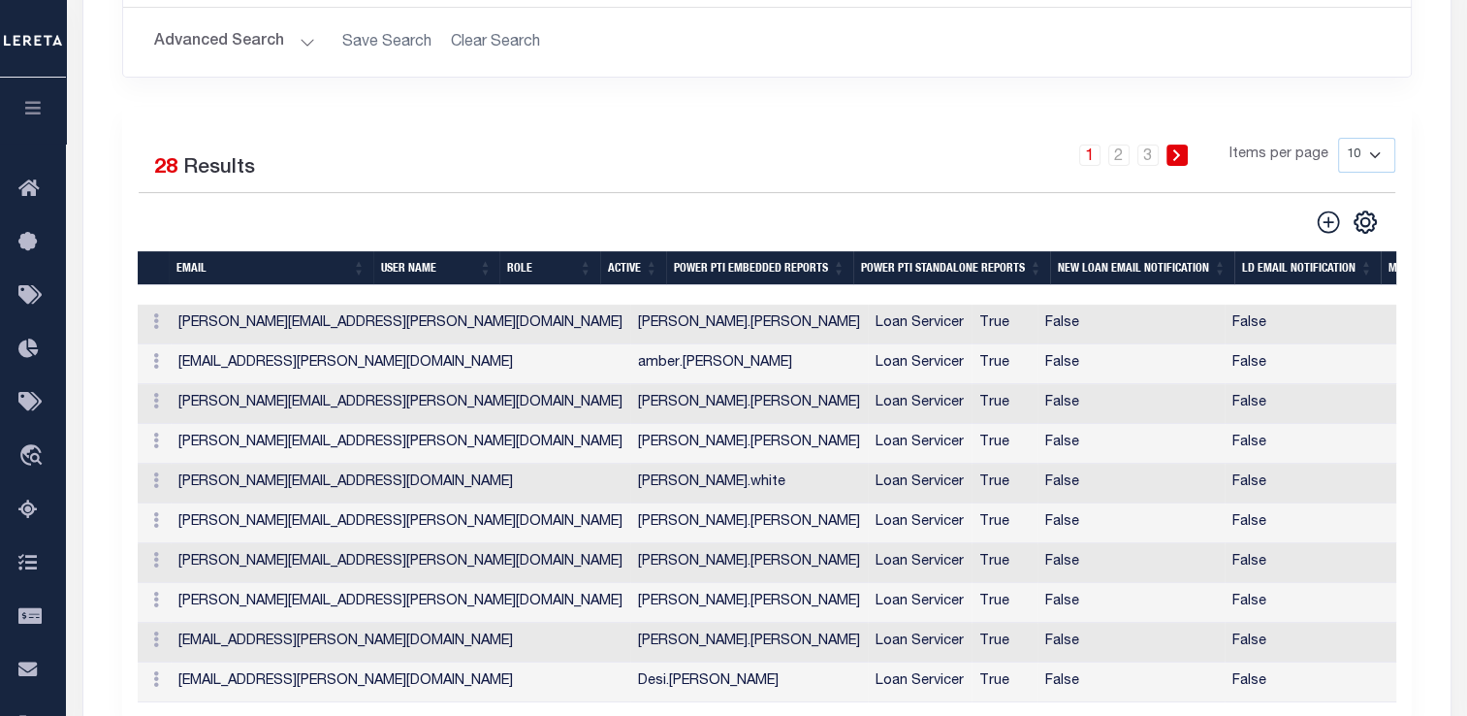
click at [1377, 138] on select "10 25 50 100" at bounding box center [1366, 155] width 57 height 35
select select "50"
click at [1338, 138] on select "10 25 50 100" at bounding box center [1366, 155] width 57 height 35
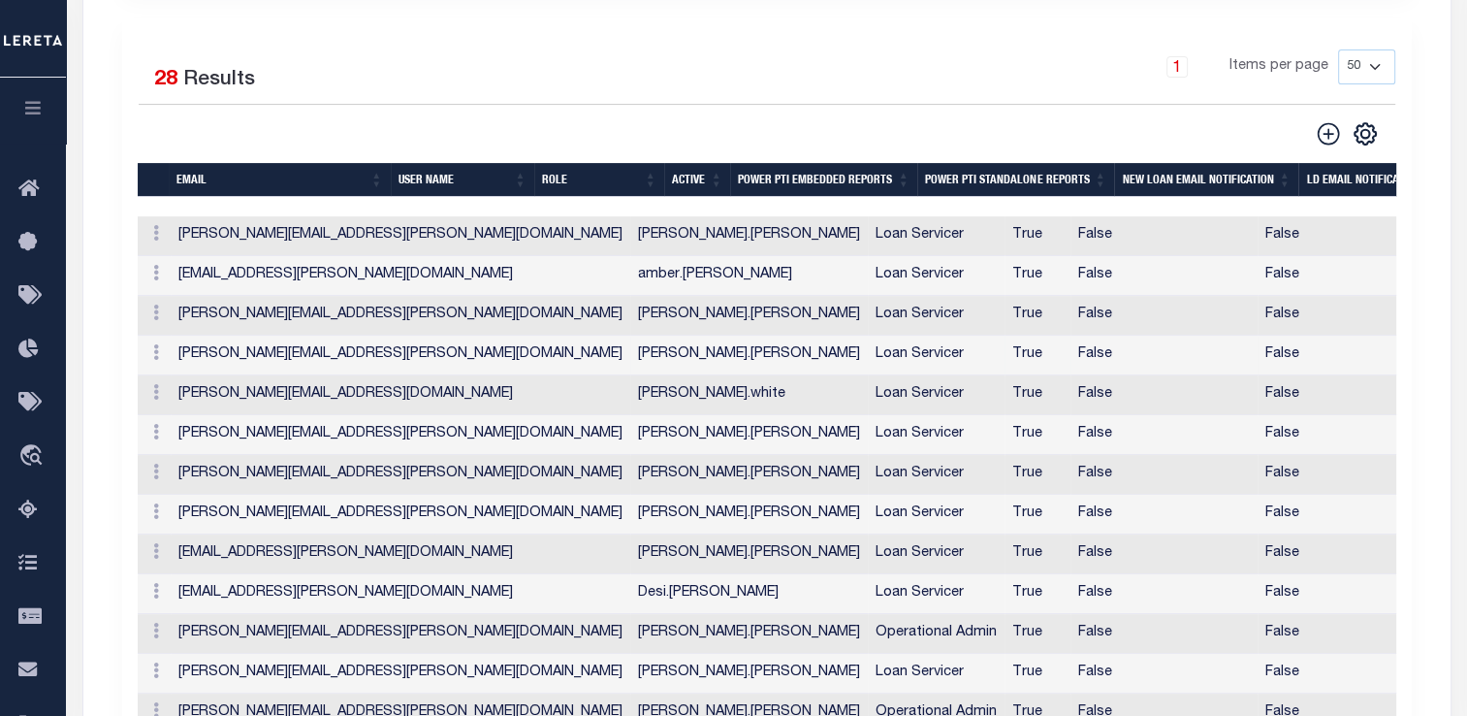
scroll to position [679, 0]
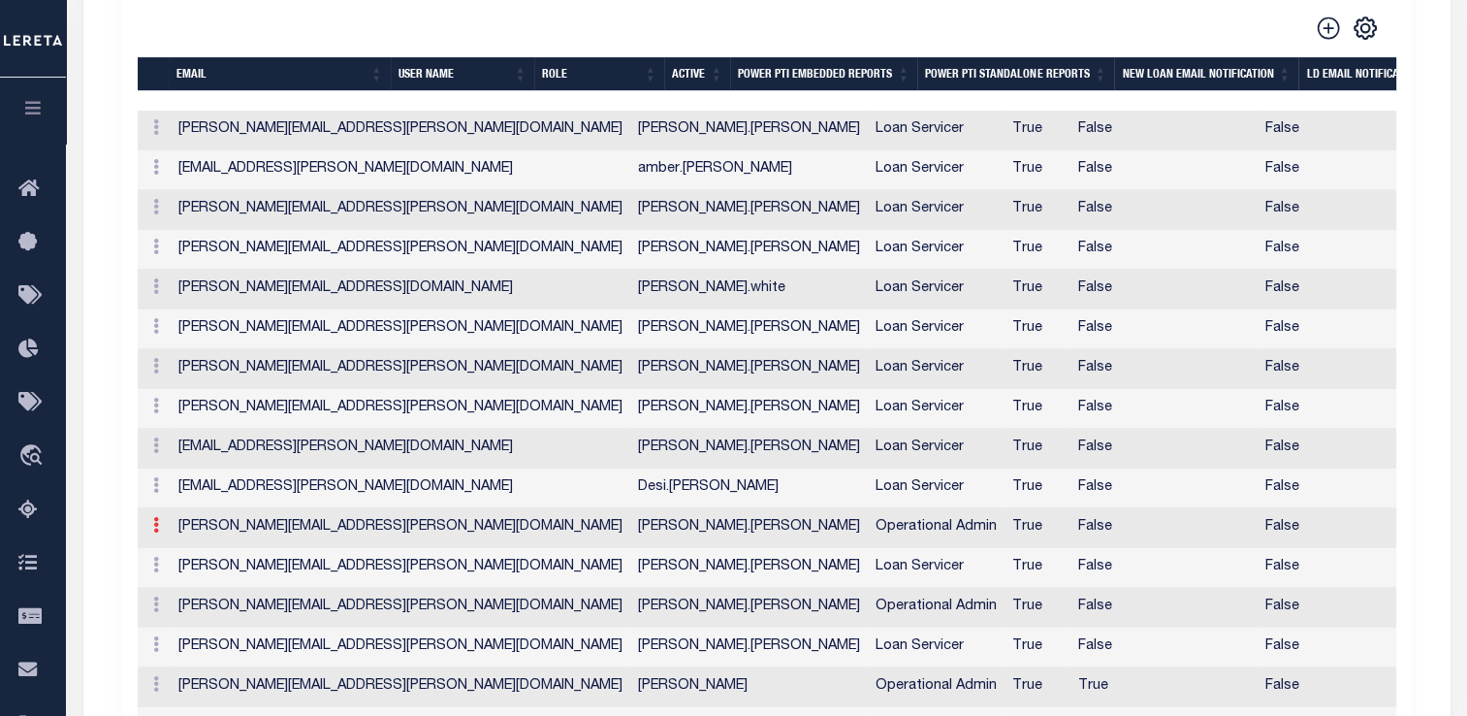
click at [153, 517] on icon at bounding box center [156, 525] width 6 height 16
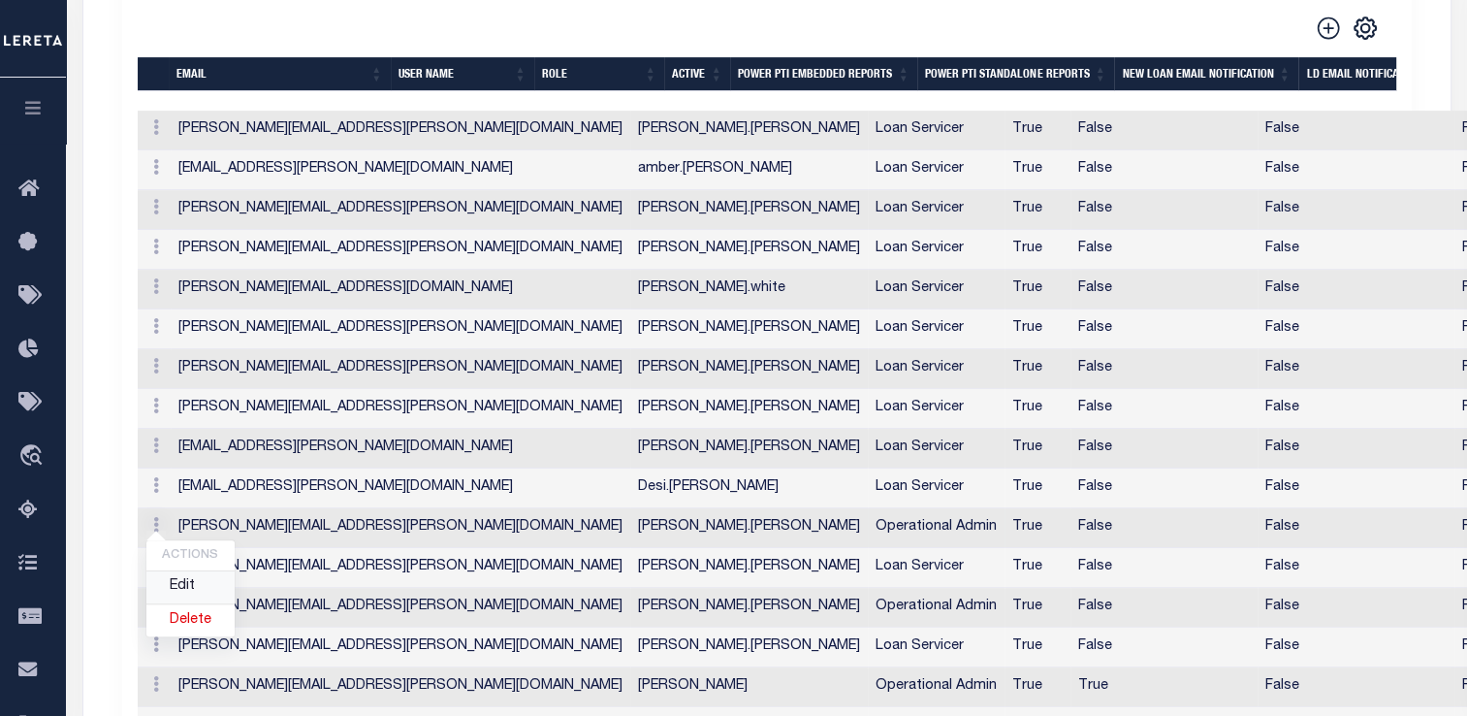
click at [180, 571] on link "Edit" at bounding box center [190, 587] width 88 height 32
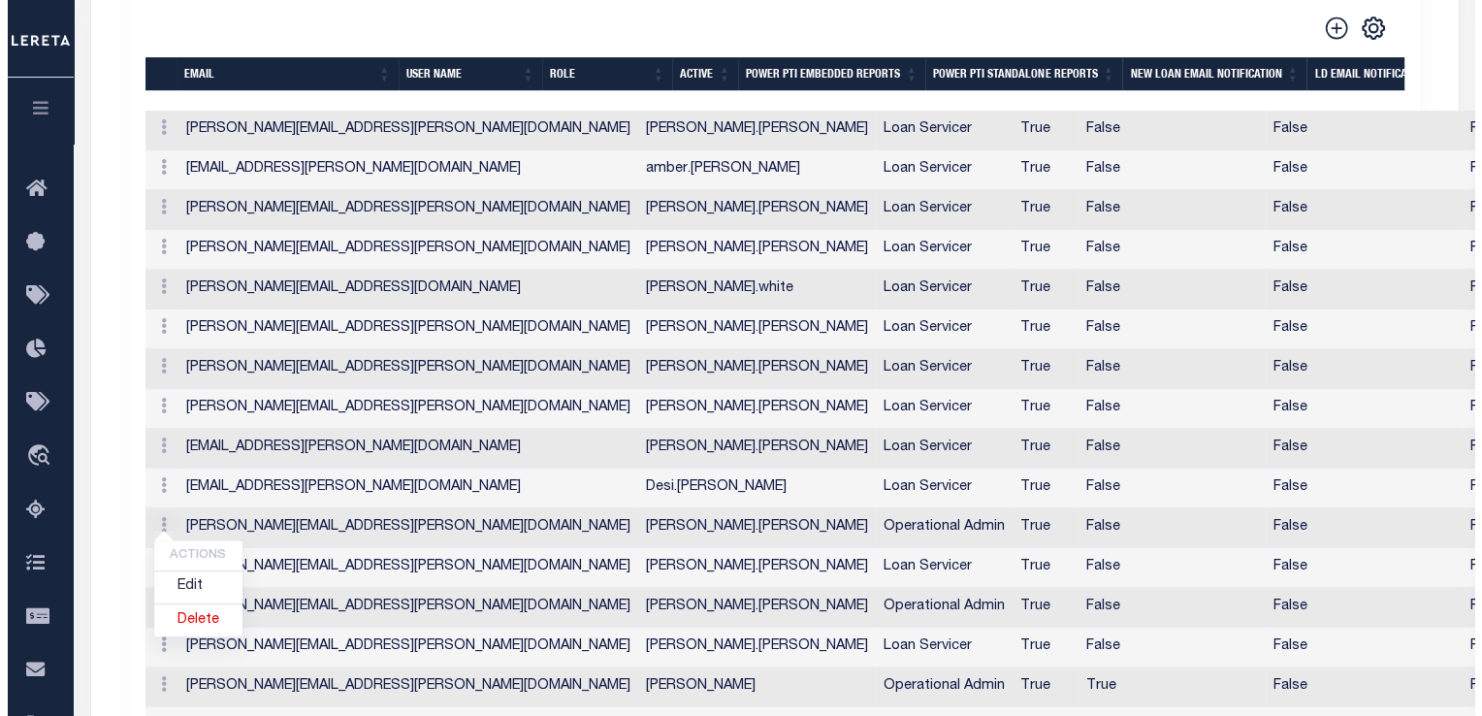
scroll to position [675, 0]
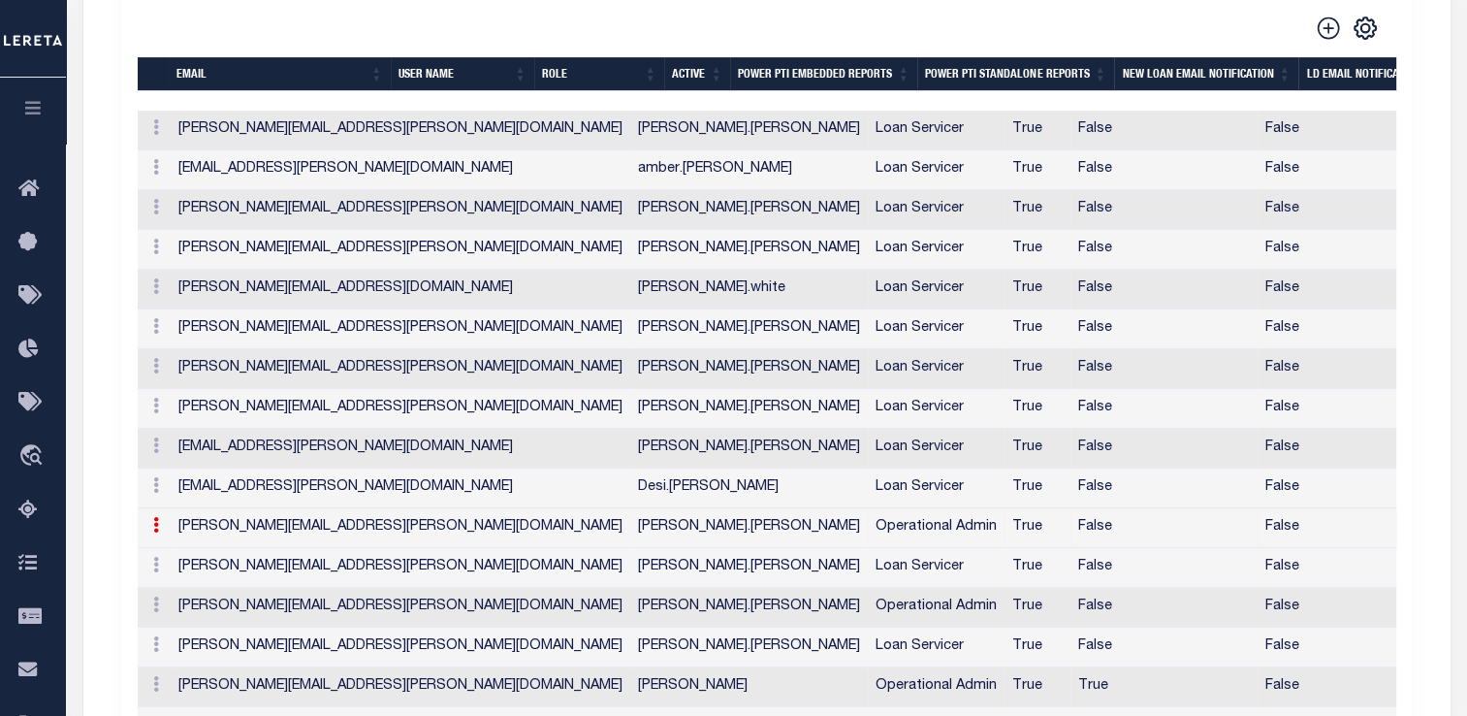
type input "[PERSON_NAME][EMAIL_ADDRESS][PERSON_NAME][DOMAIN_NAME]"
type input "[PERSON_NAME].[PERSON_NAME]"
checkbox input "true"
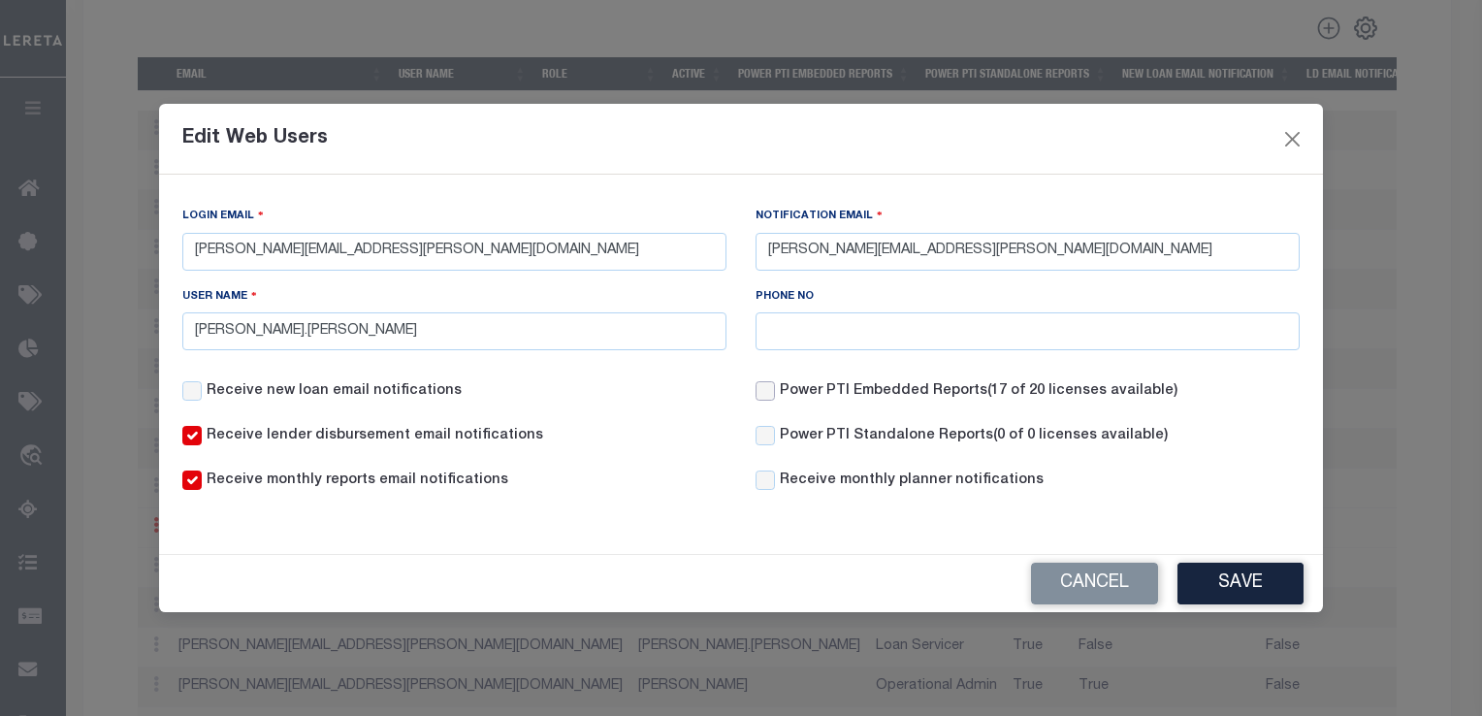
click at [768, 397] on input "Power PTI Embedded Reports (17 of 20 licenses available)" at bounding box center [764, 390] width 19 height 19
click at [1258, 575] on button "Save" at bounding box center [1240, 583] width 126 height 42
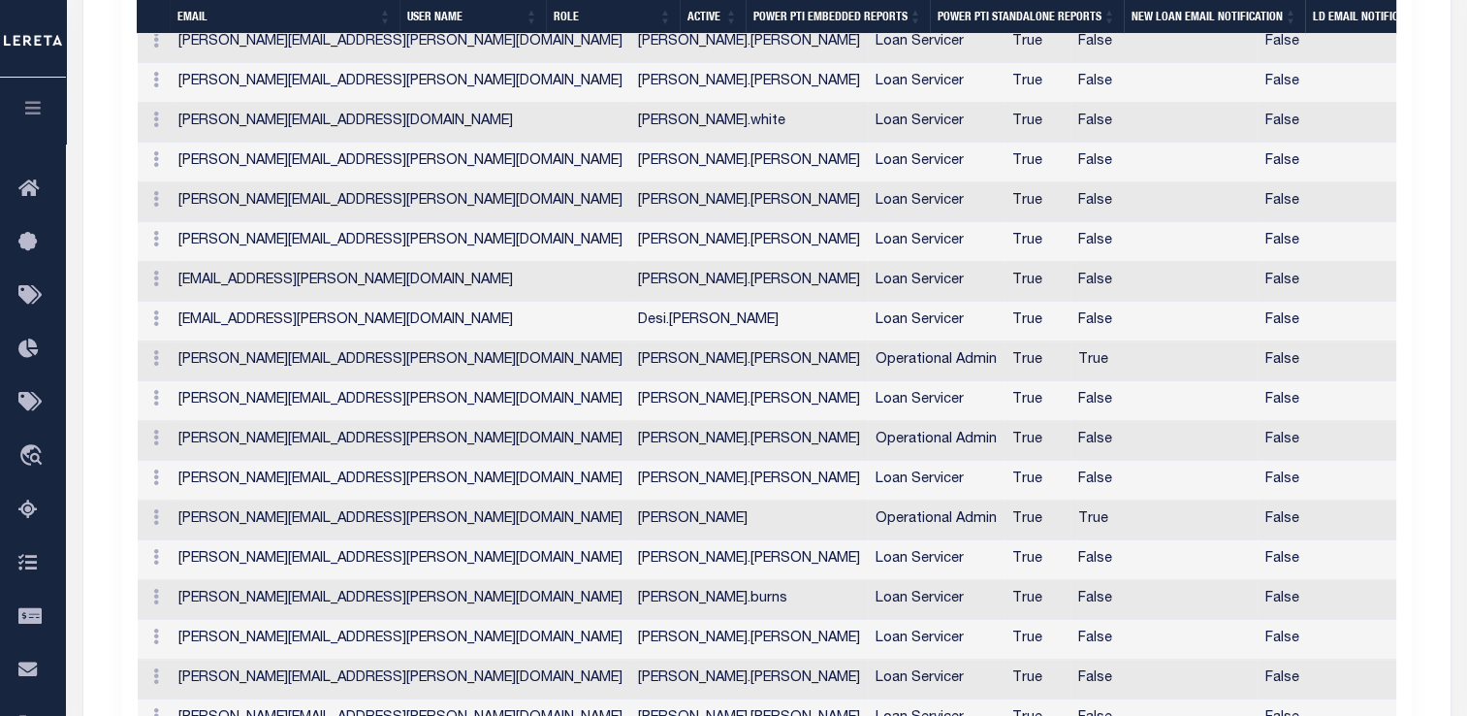
scroll to position [873, 0]
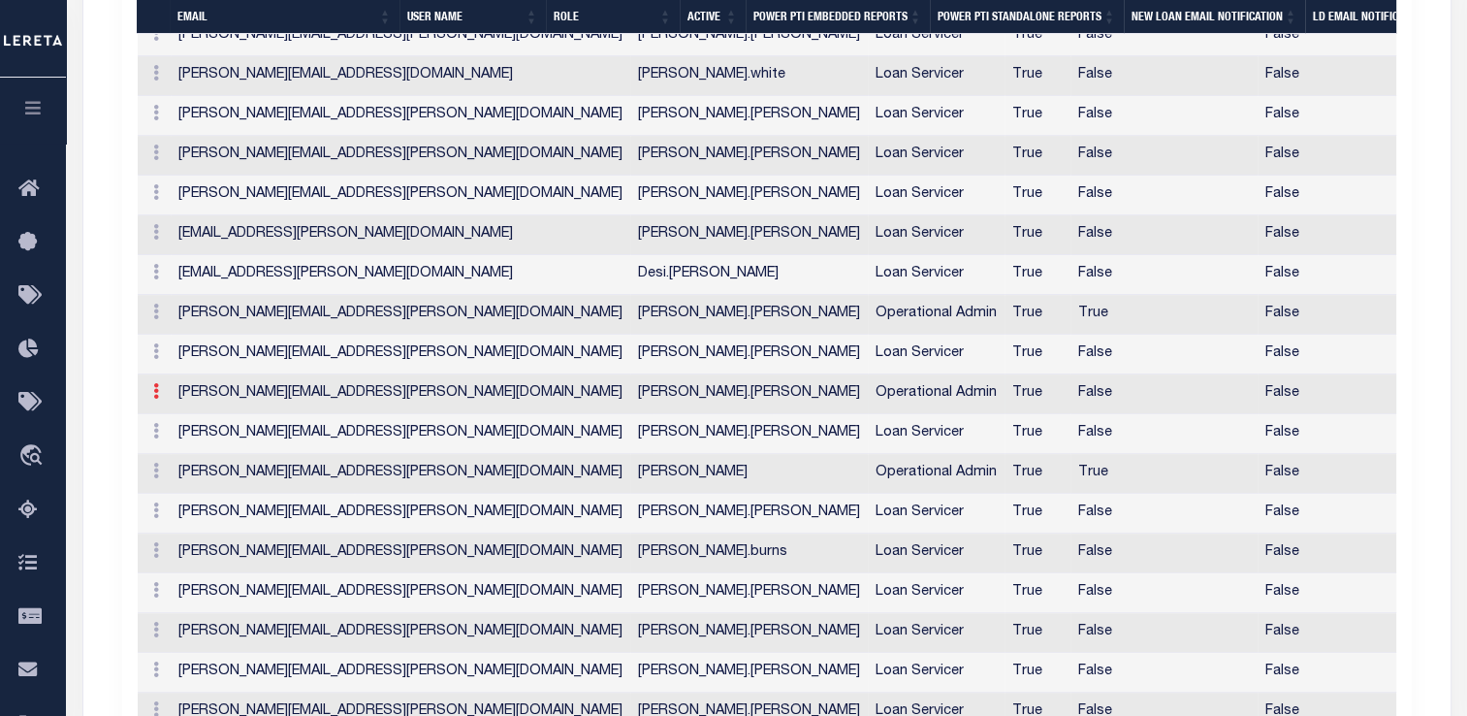
click at [155, 383] on icon at bounding box center [156, 391] width 6 height 16
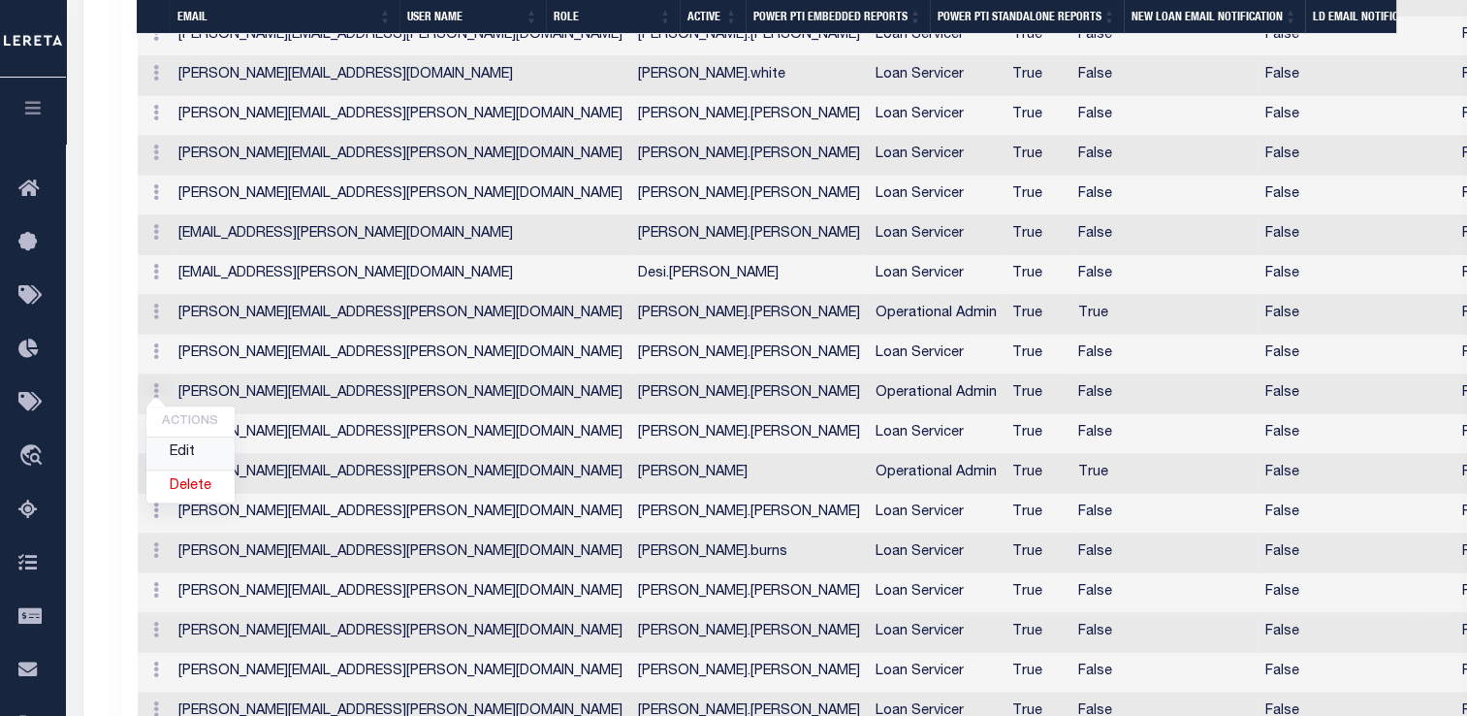
click at [177, 437] on link "Edit" at bounding box center [190, 453] width 88 height 32
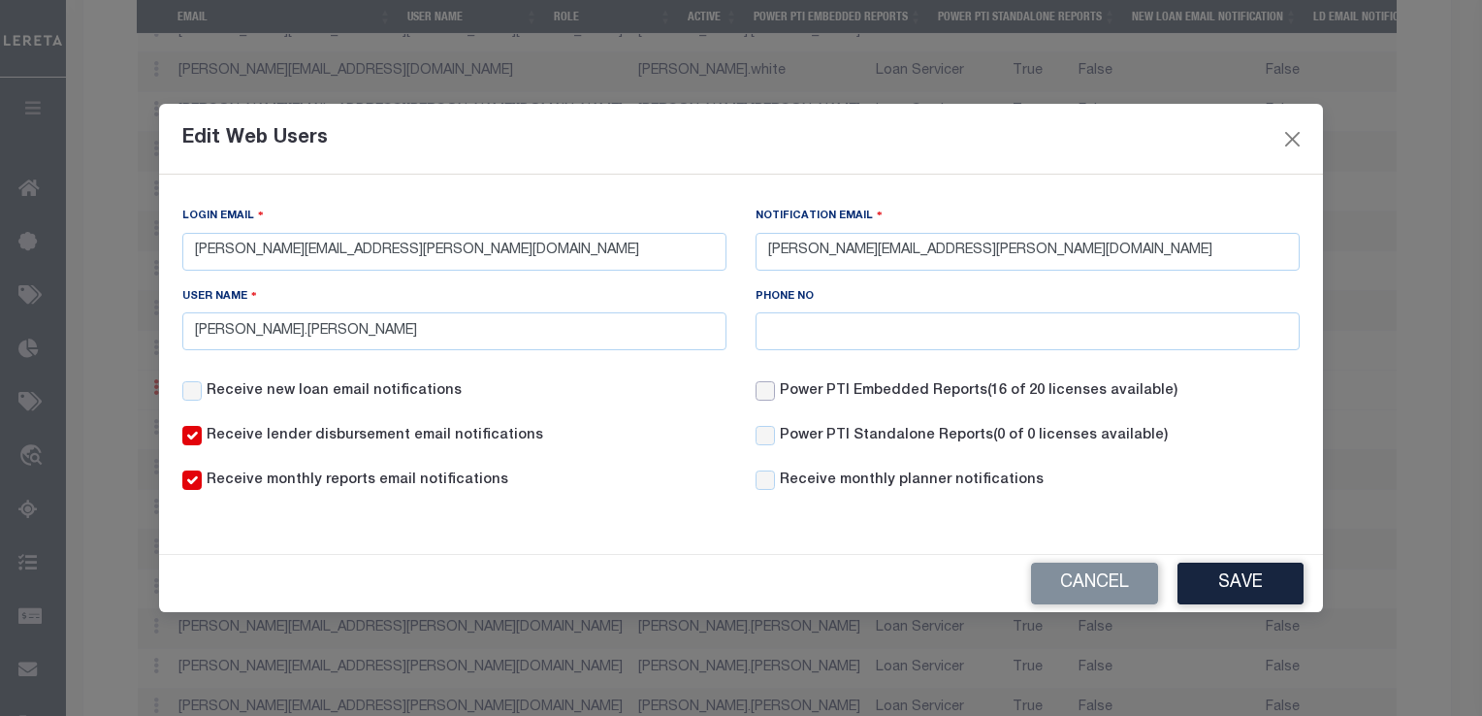
click at [758, 399] on input "Power PTI Embedded Reports (16 of 20 licenses available)" at bounding box center [764, 390] width 19 height 19
checkbox input "true"
click at [1222, 582] on button "Save" at bounding box center [1240, 583] width 126 height 42
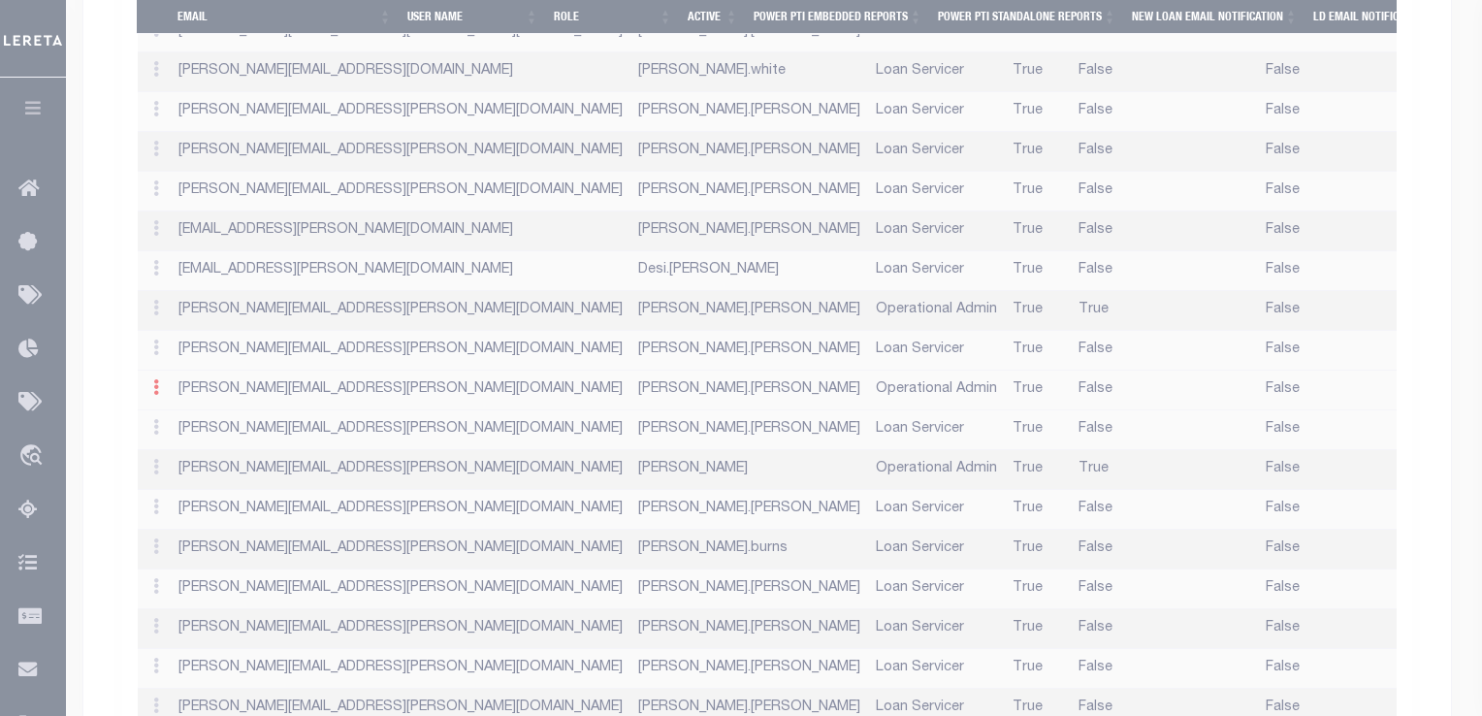
click at [1297, 137] on body "Home Customer Customer Detail Profile Sign out" at bounding box center [741, 287] width 1482 height 2320
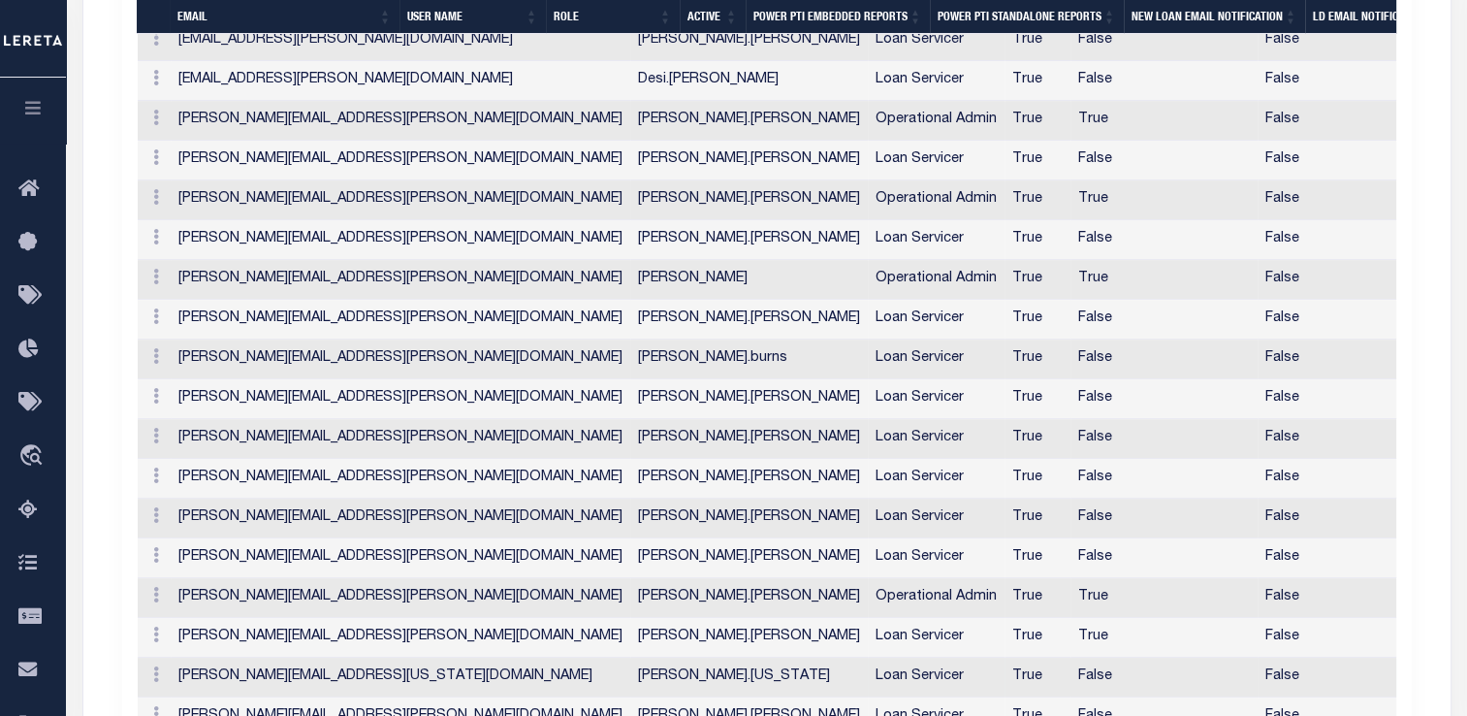
scroll to position [1164, 0]
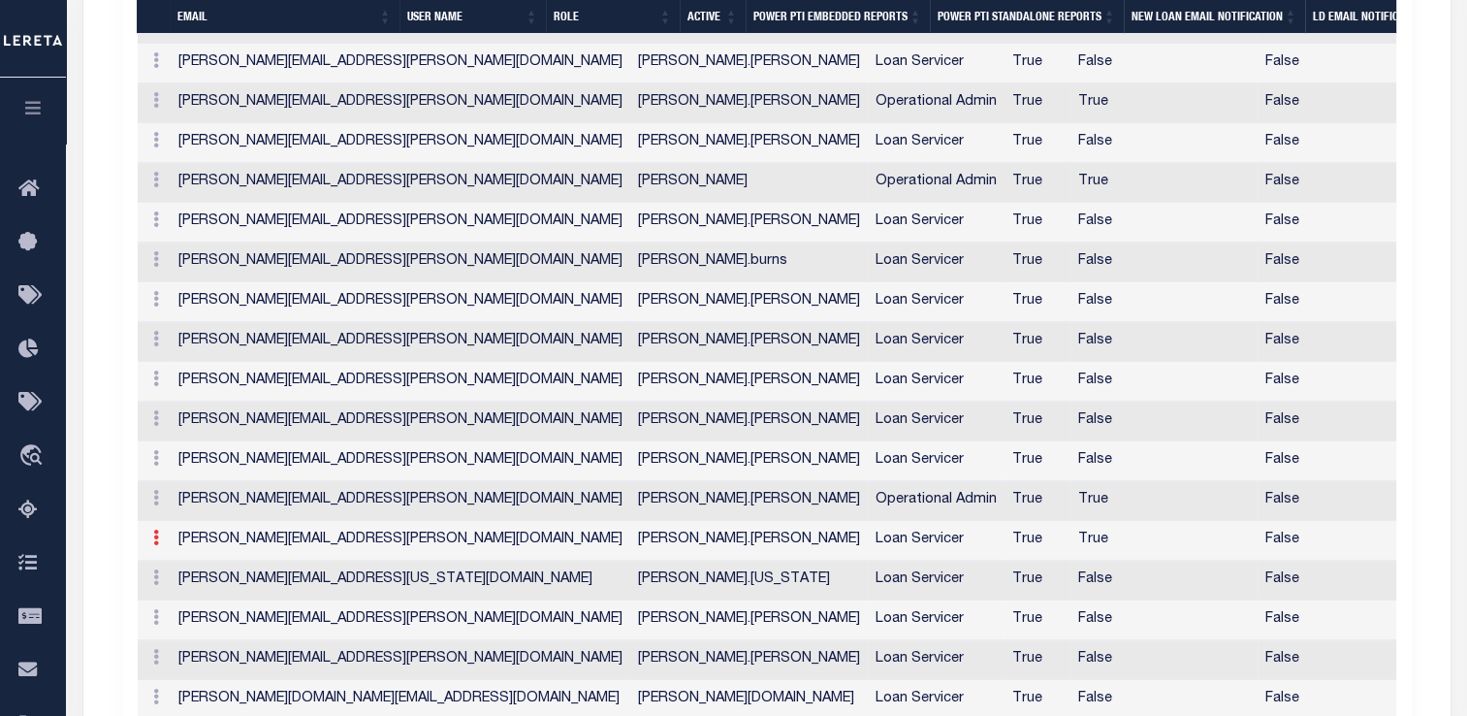
click at [159, 532] on link at bounding box center [155, 540] width 21 height 16
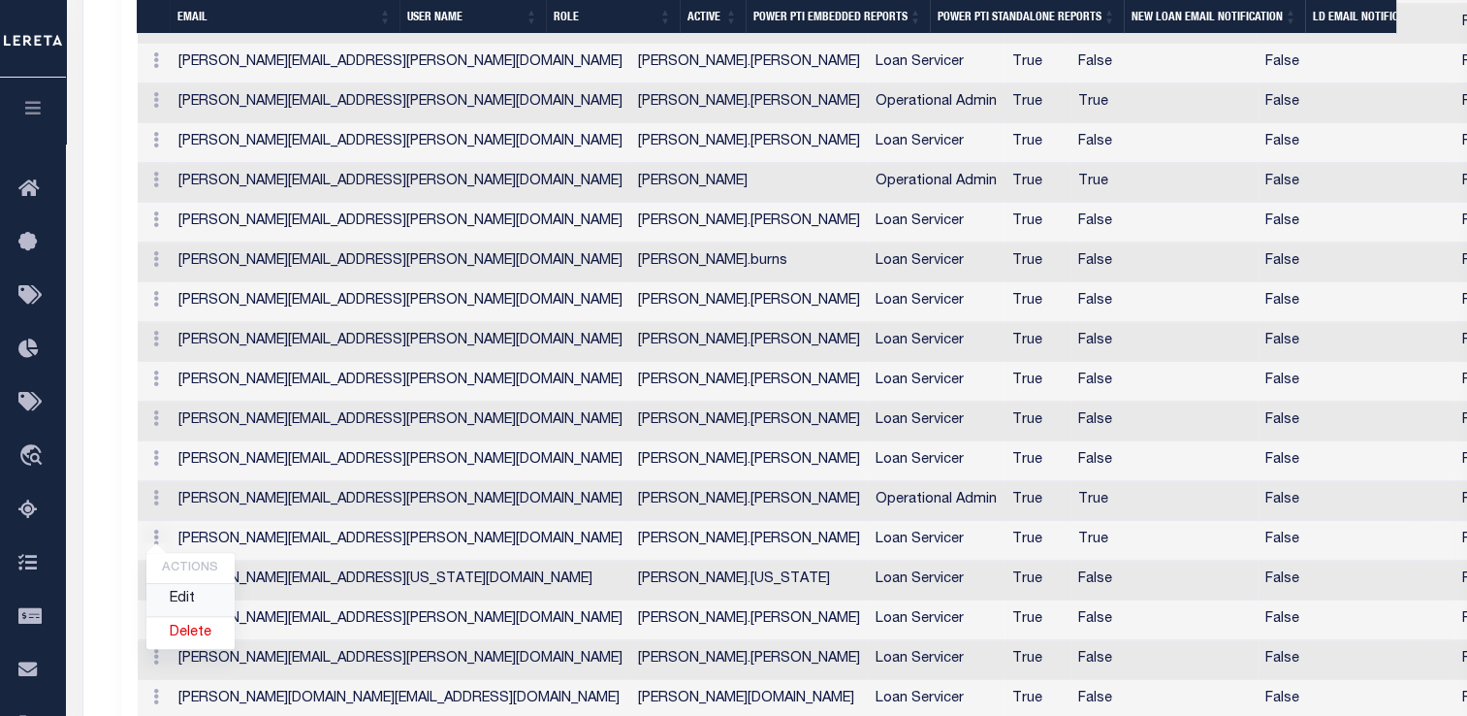
click at [188, 584] on link "Edit" at bounding box center [190, 600] width 88 height 32
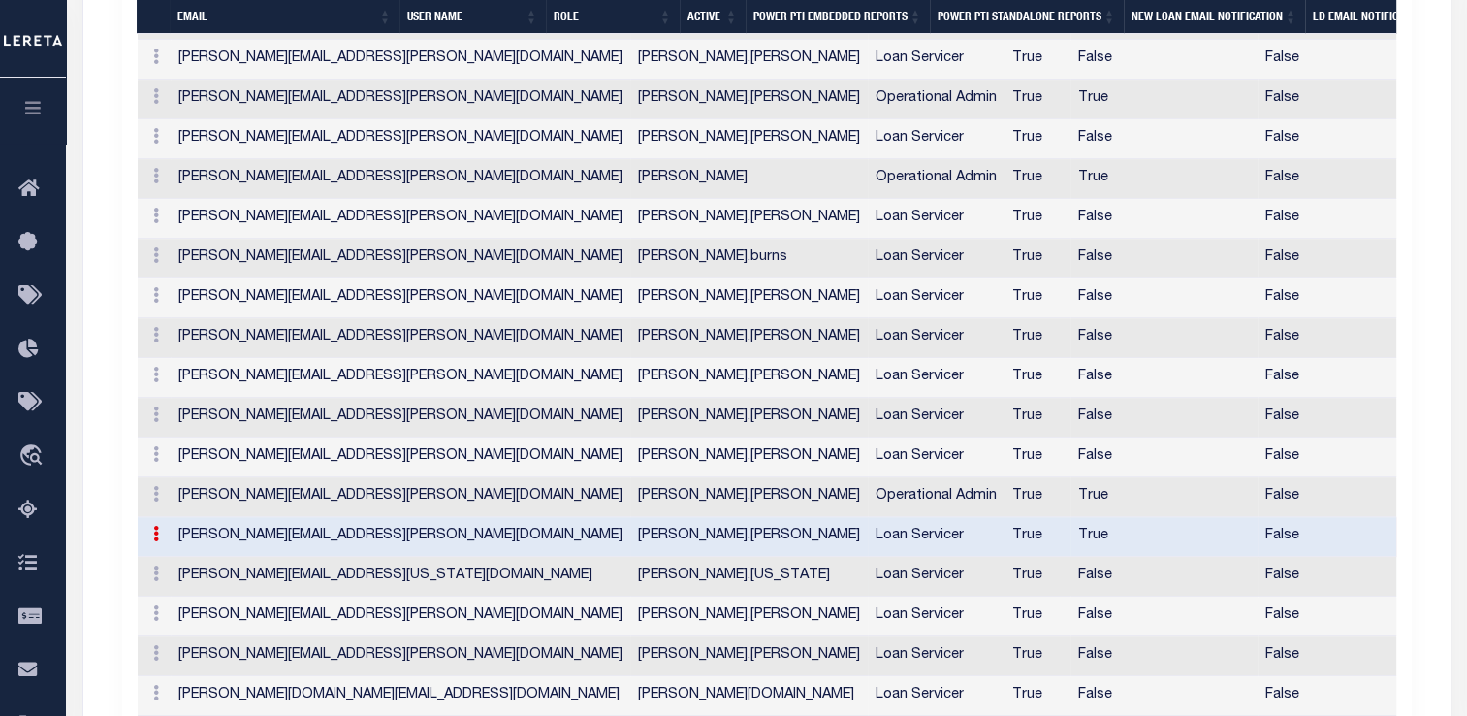
type input "[PERSON_NAME][EMAIL_ADDRESS][PERSON_NAME][DOMAIN_NAME]"
type input "[PERSON_NAME].[PERSON_NAME]"
checkbox input "true"
checkbox input "false"
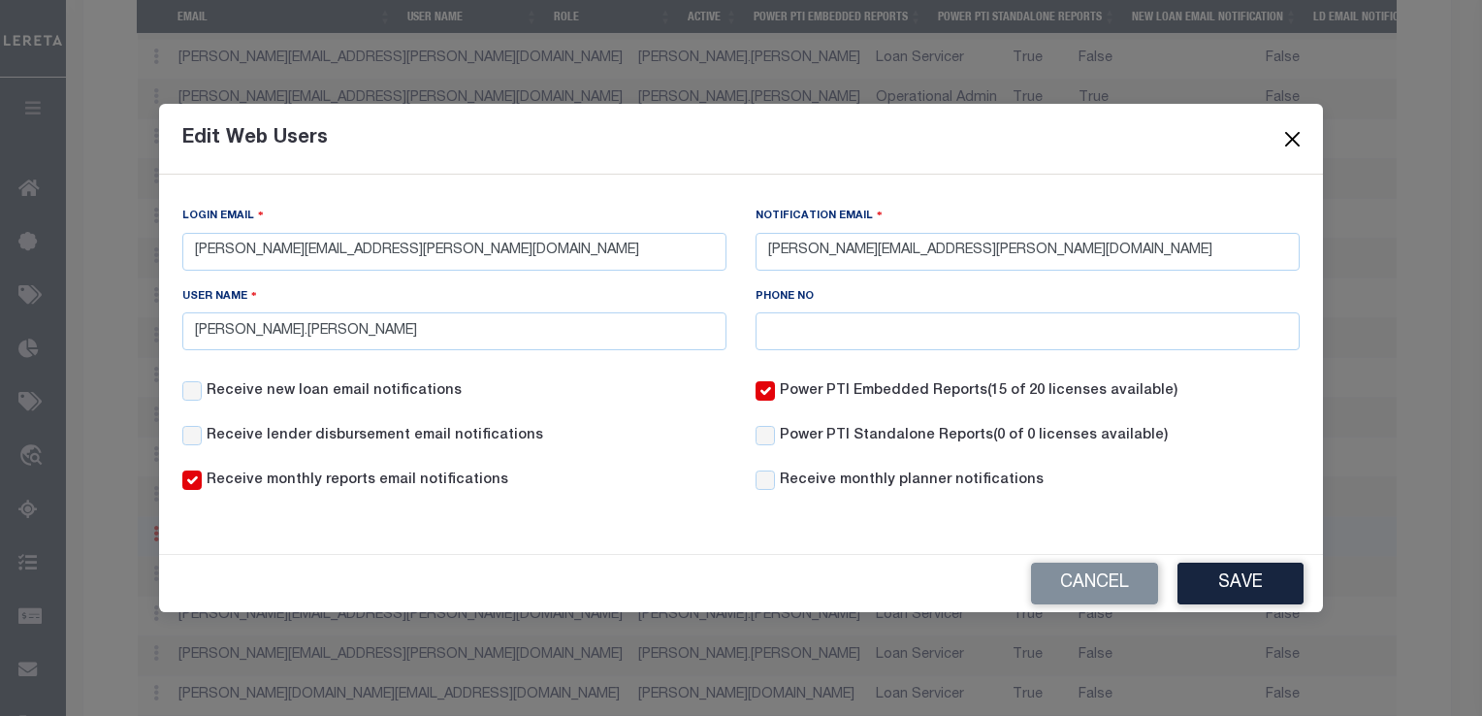
click at [1287, 134] on button "Close" at bounding box center [1292, 138] width 25 height 25
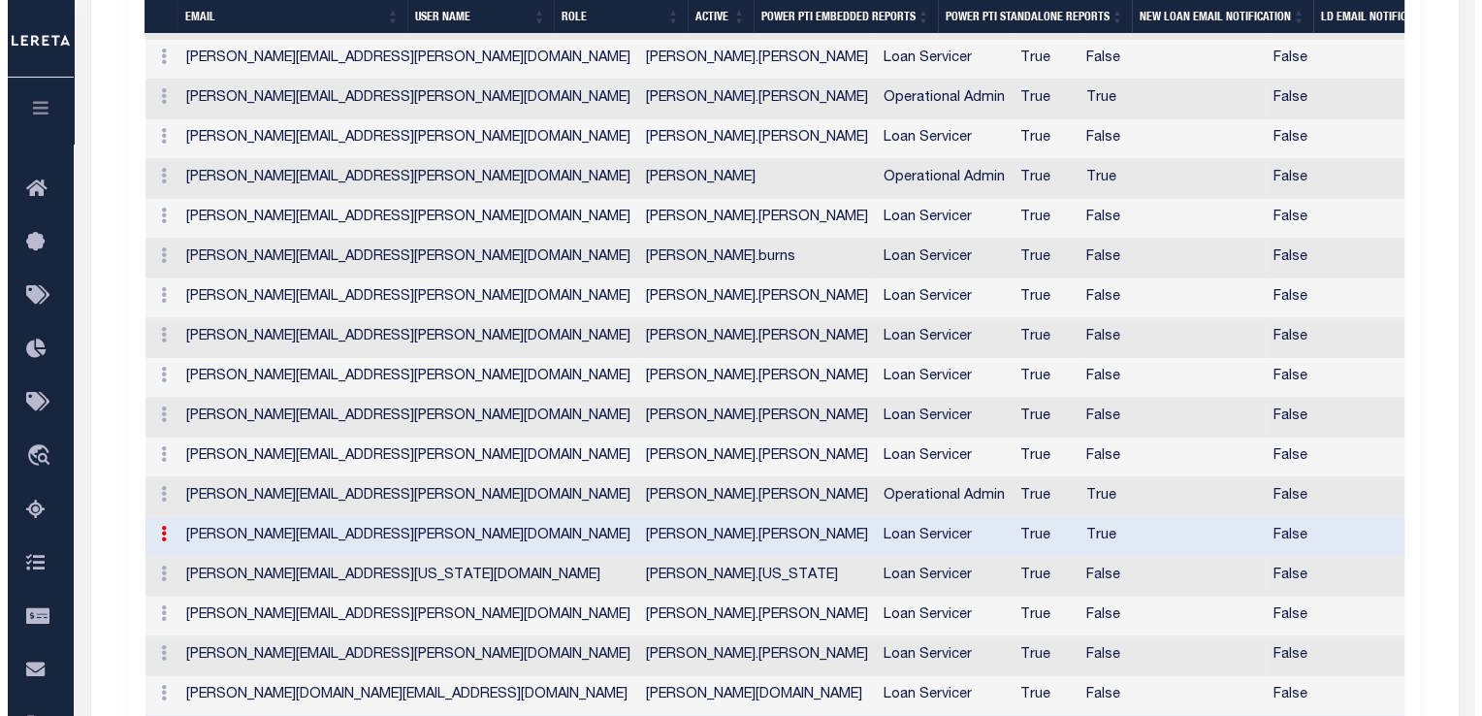
scroll to position [1067, 0]
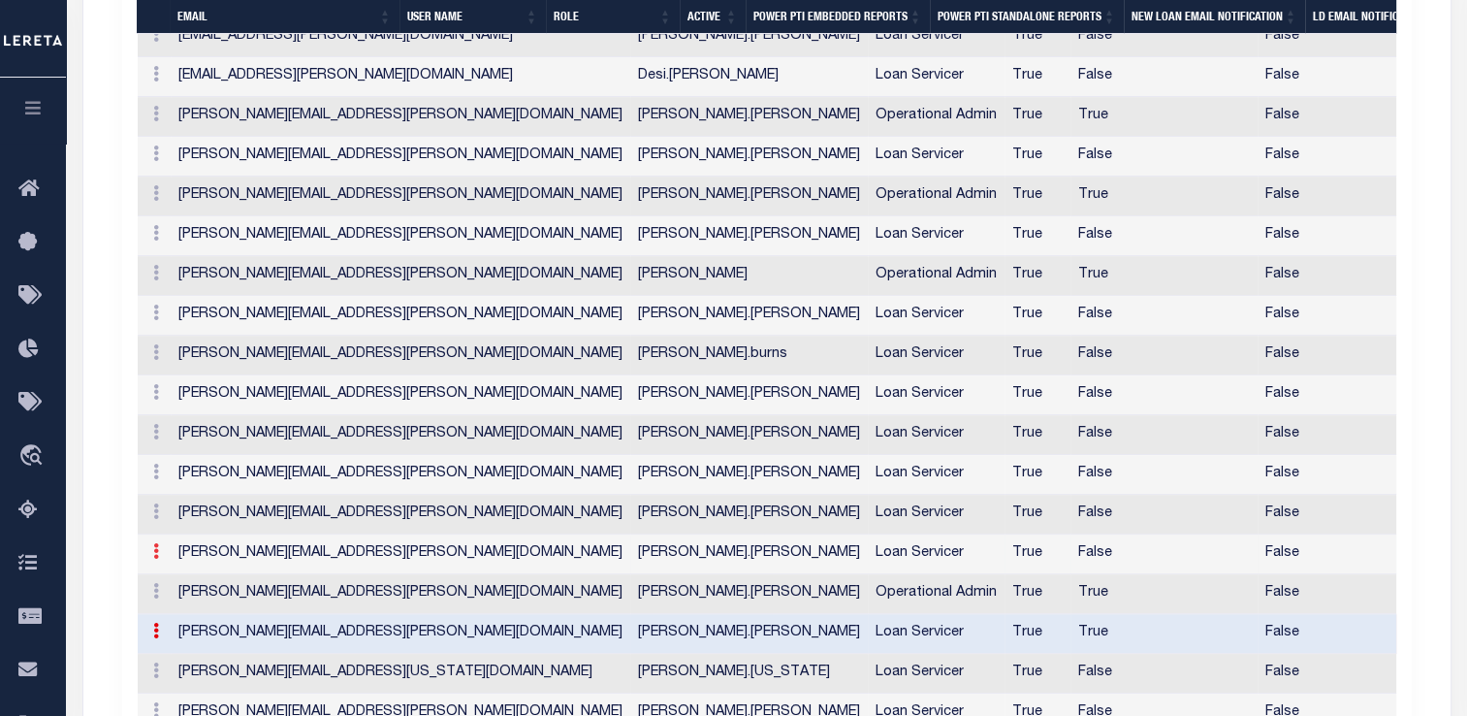
click at [158, 546] on link at bounding box center [155, 554] width 21 height 16
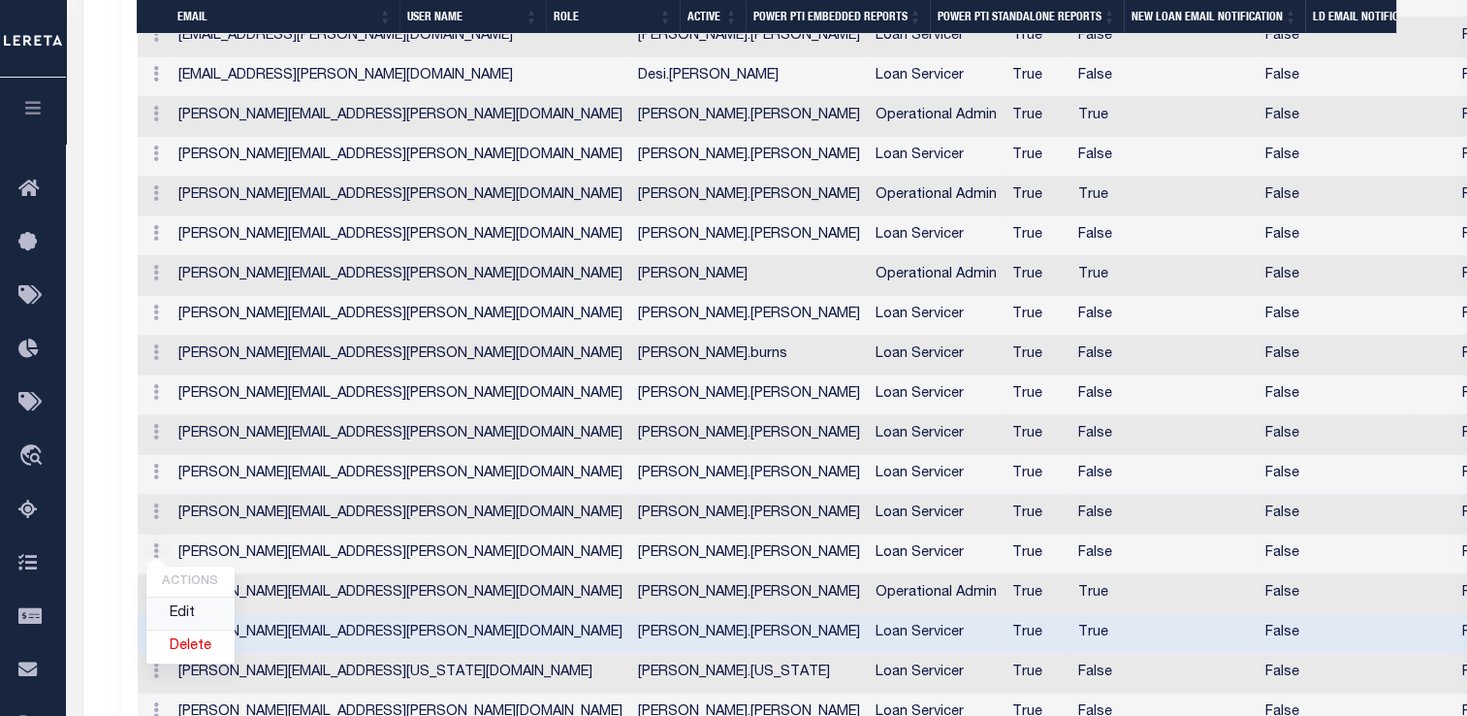
click at [173, 597] on link "Edit" at bounding box center [190, 613] width 88 height 32
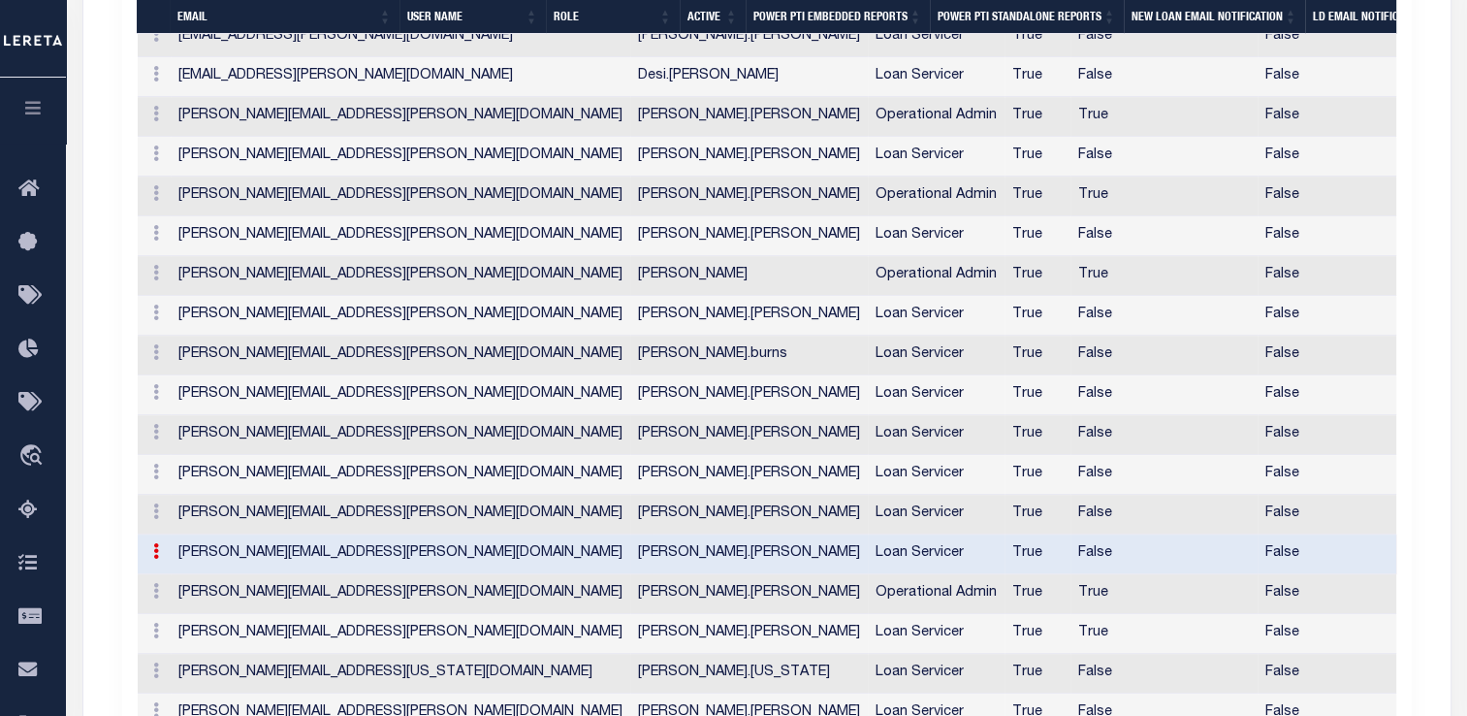
type input "[PERSON_NAME][EMAIL_ADDRESS][PERSON_NAME][DOMAIN_NAME]"
type input "[PERSON_NAME].[PERSON_NAME]"
checkbox input "false"
checkbox input "true"
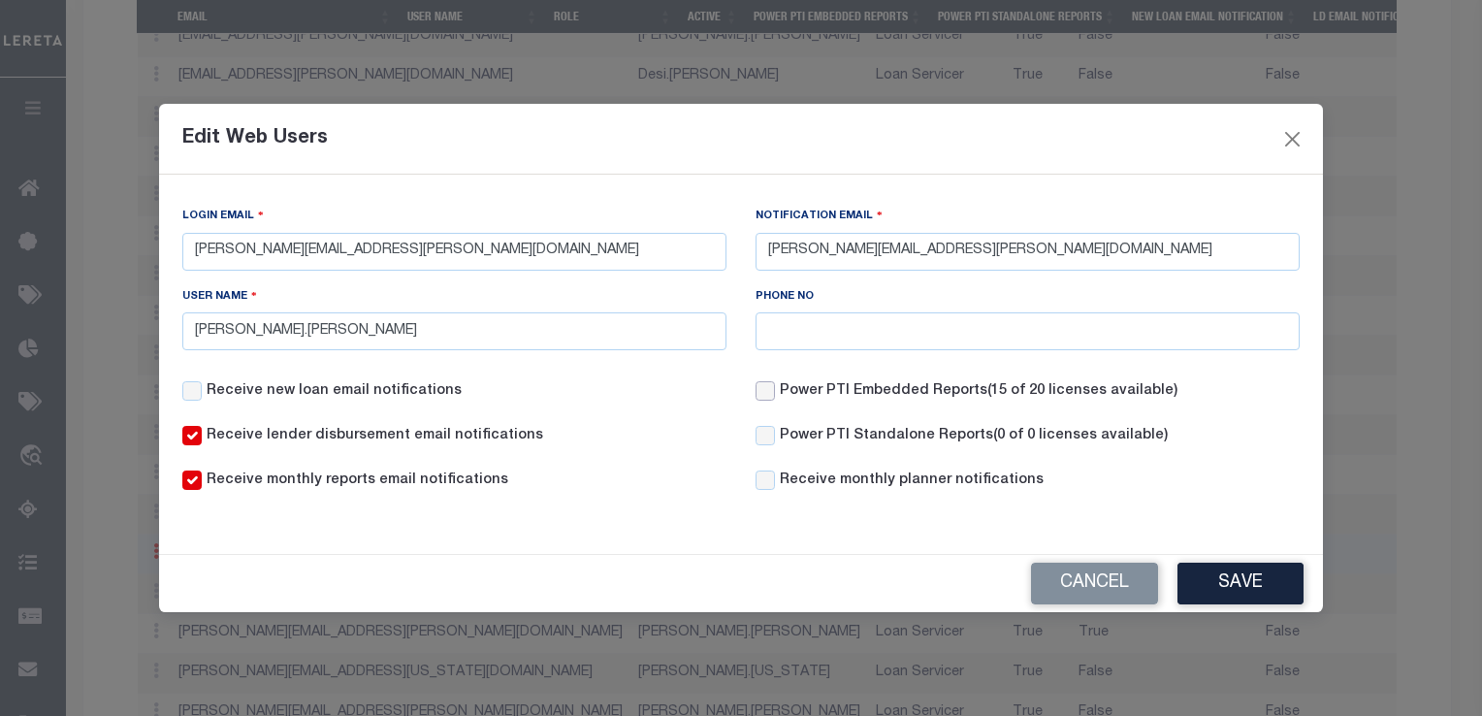
click at [760, 383] on input "Power PTI Embedded Reports (15 of 20 licenses available)" at bounding box center [764, 390] width 19 height 19
checkbox input "true"
click at [1214, 582] on button "Save" at bounding box center [1240, 583] width 126 height 42
click at [1294, 142] on body "Home Customer Customer Detail Profile Sign out" at bounding box center [741, 93] width 1482 height 2320
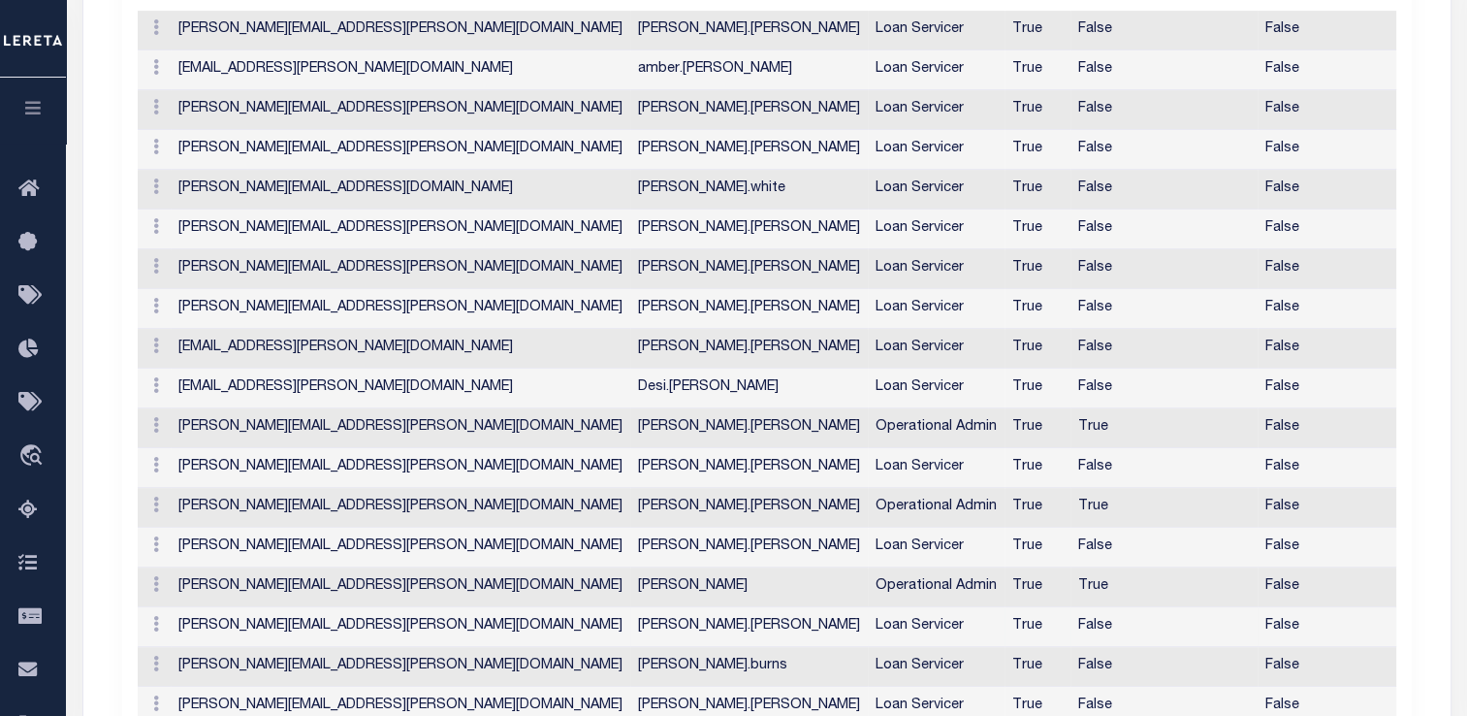
scroll to position [682, 0]
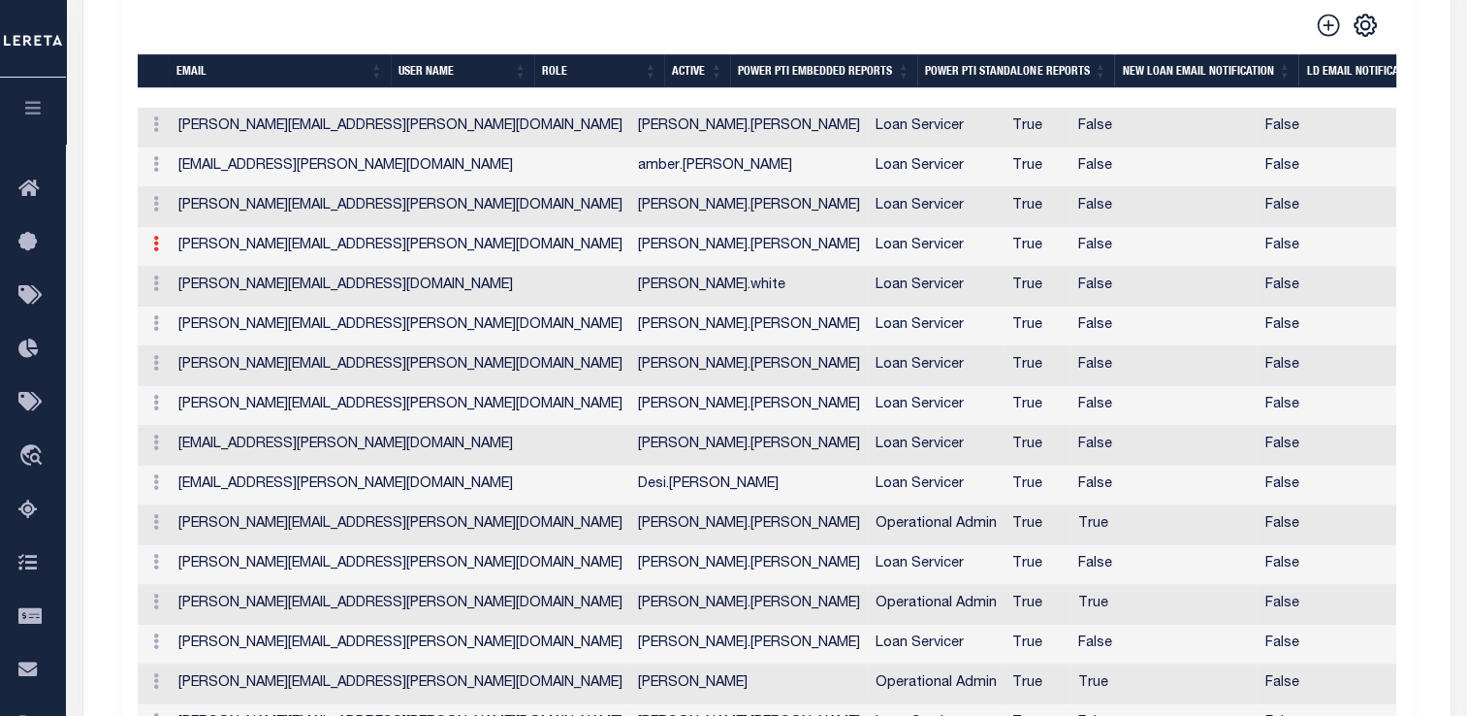
click at [153, 236] on icon at bounding box center [156, 244] width 6 height 16
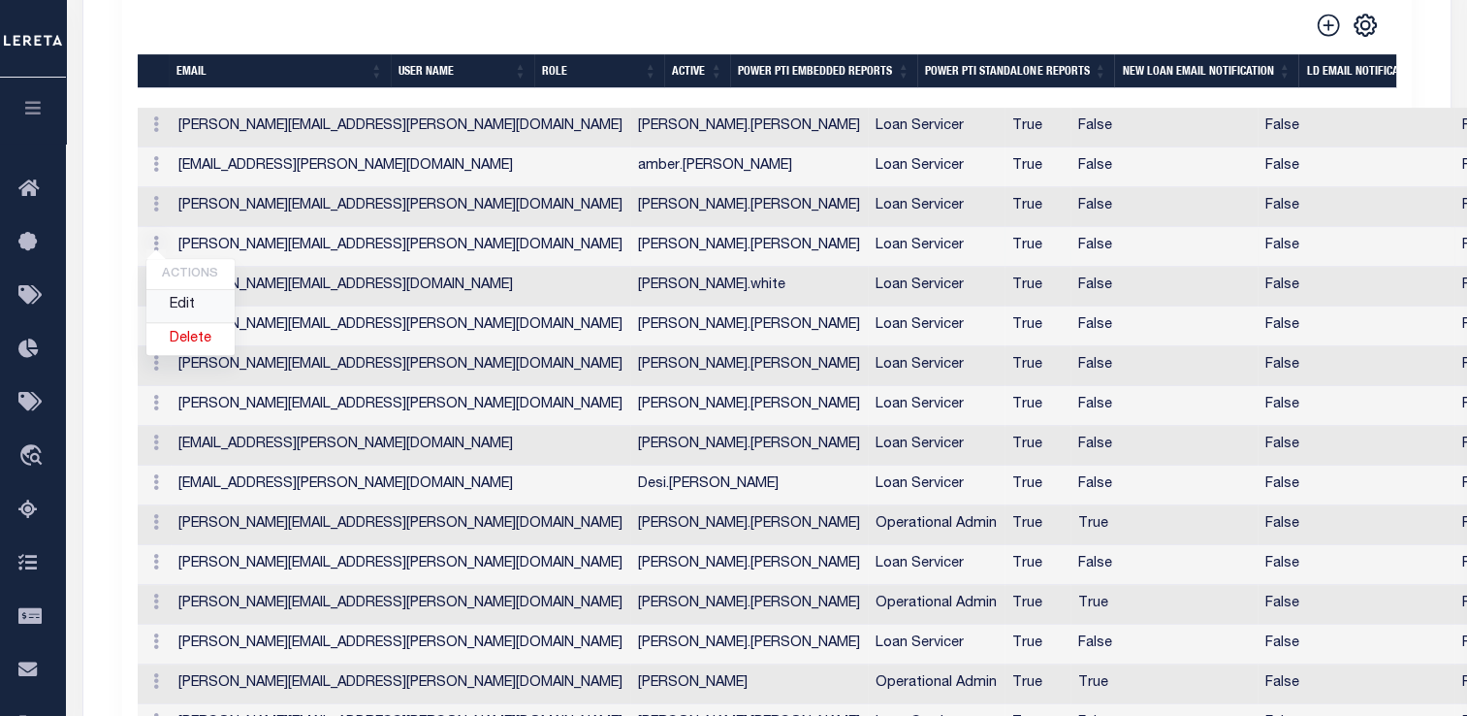
click at [182, 290] on link "Edit" at bounding box center [190, 306] width 88 height 32
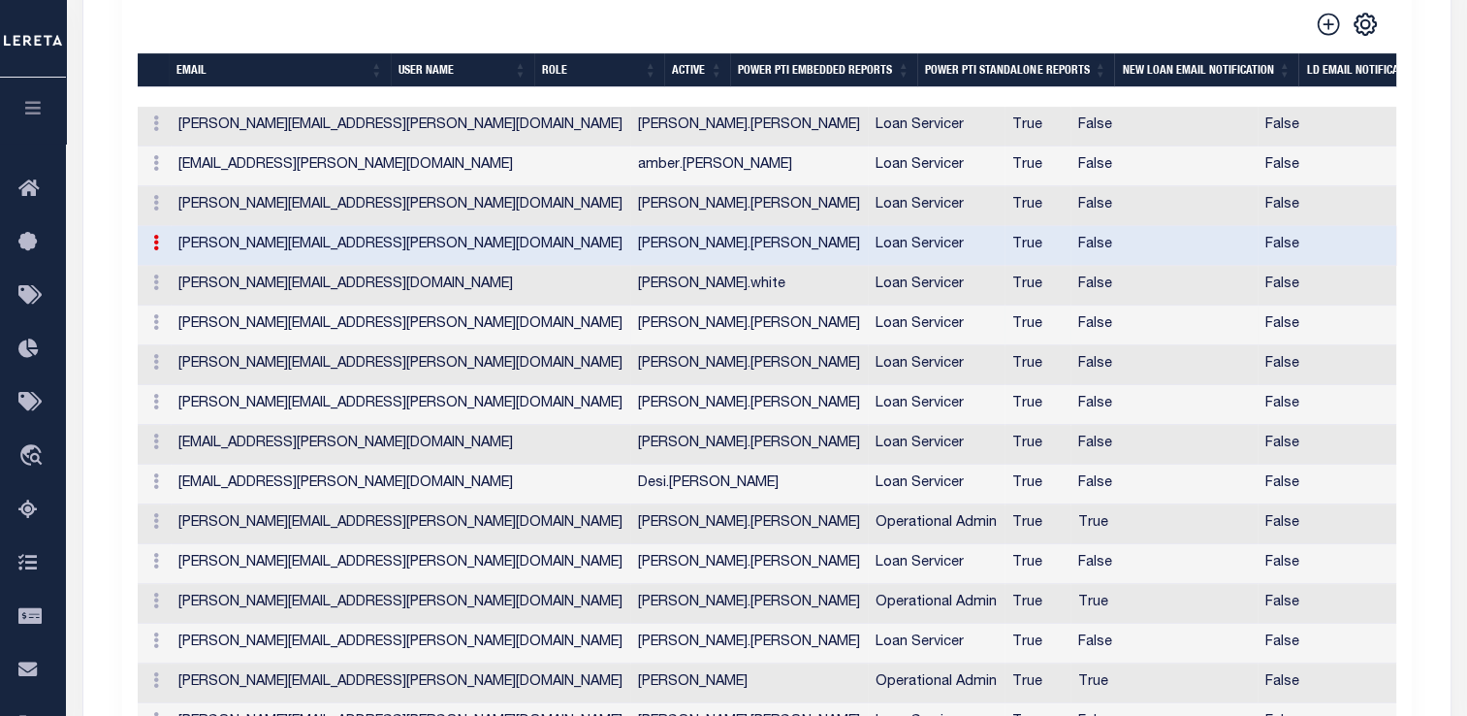
type input "[PERSON_NAME][EMAIL_ADDRESS][PERSON_NAME][DOMAIN_NAME]"
type input "[PERSON_NAME].[PERSON_NAME]"
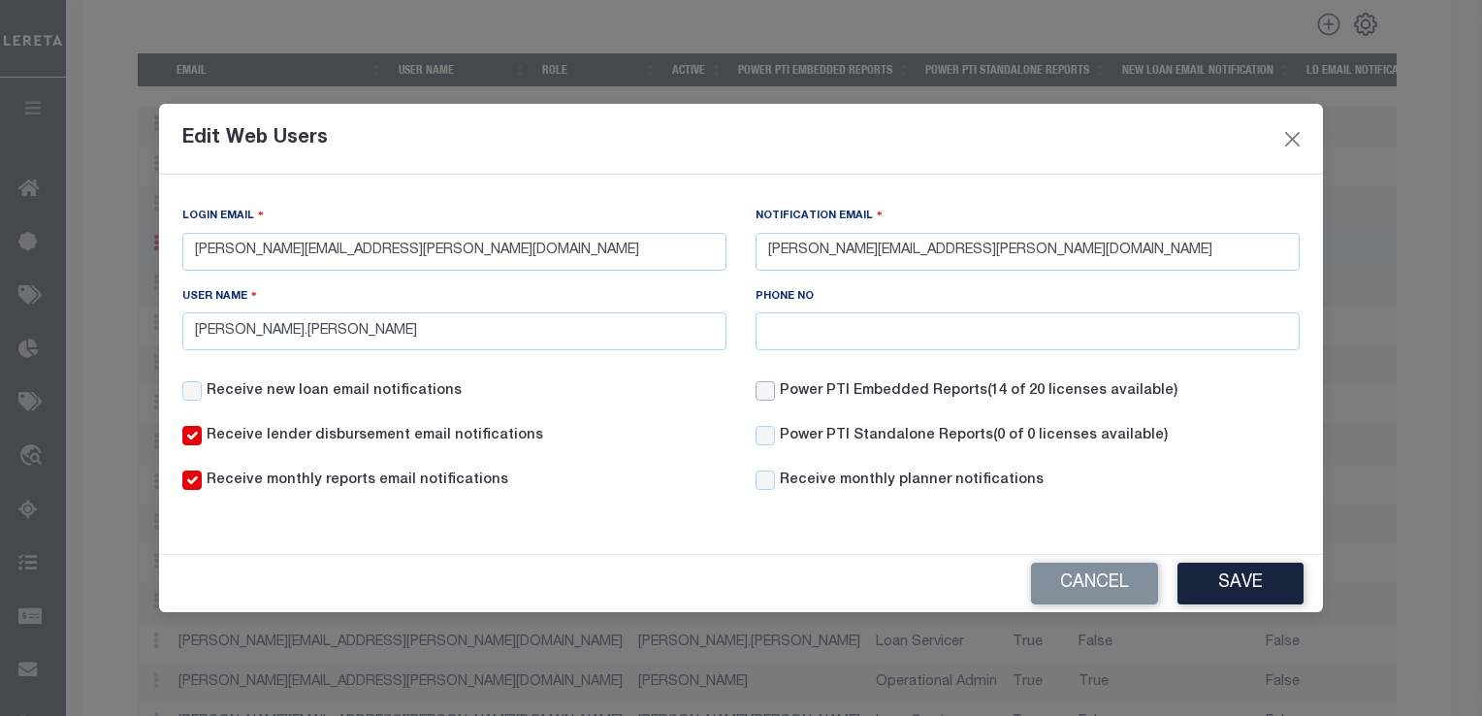
click at [770, 393] on input "Power PTI Embedded Reports (14 of 20 licenses available)" at bounding box center [764, 390] width 19 height 19
checkbox input "true"
click at [1221, 586] on button "Save" at bounding box center [1240, 583] width 126 height 42
click at [1294, 133] on button "Close" at bounding box center [1292, 138] width 25 height 25
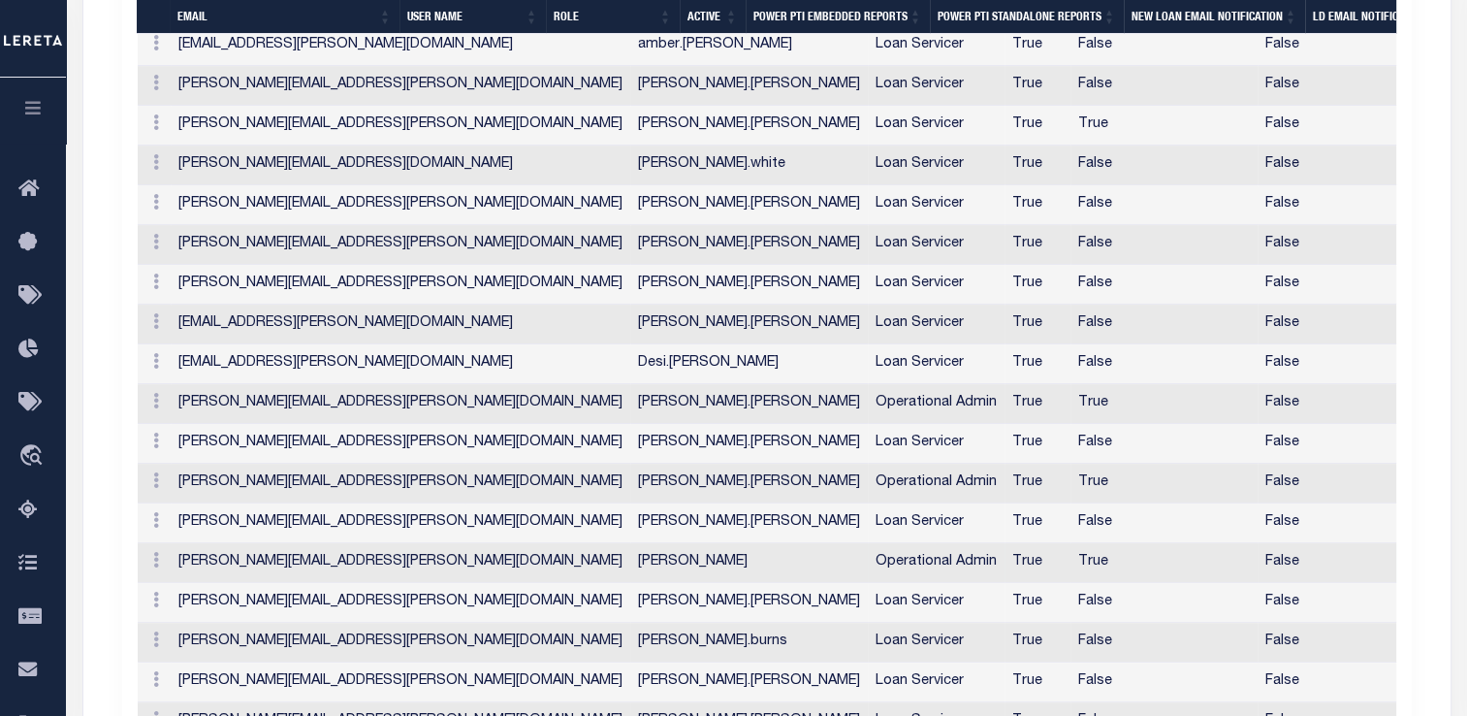
scroll to position [973, 0]
